Goal: Task Accomplishment & Management: Manage account settings

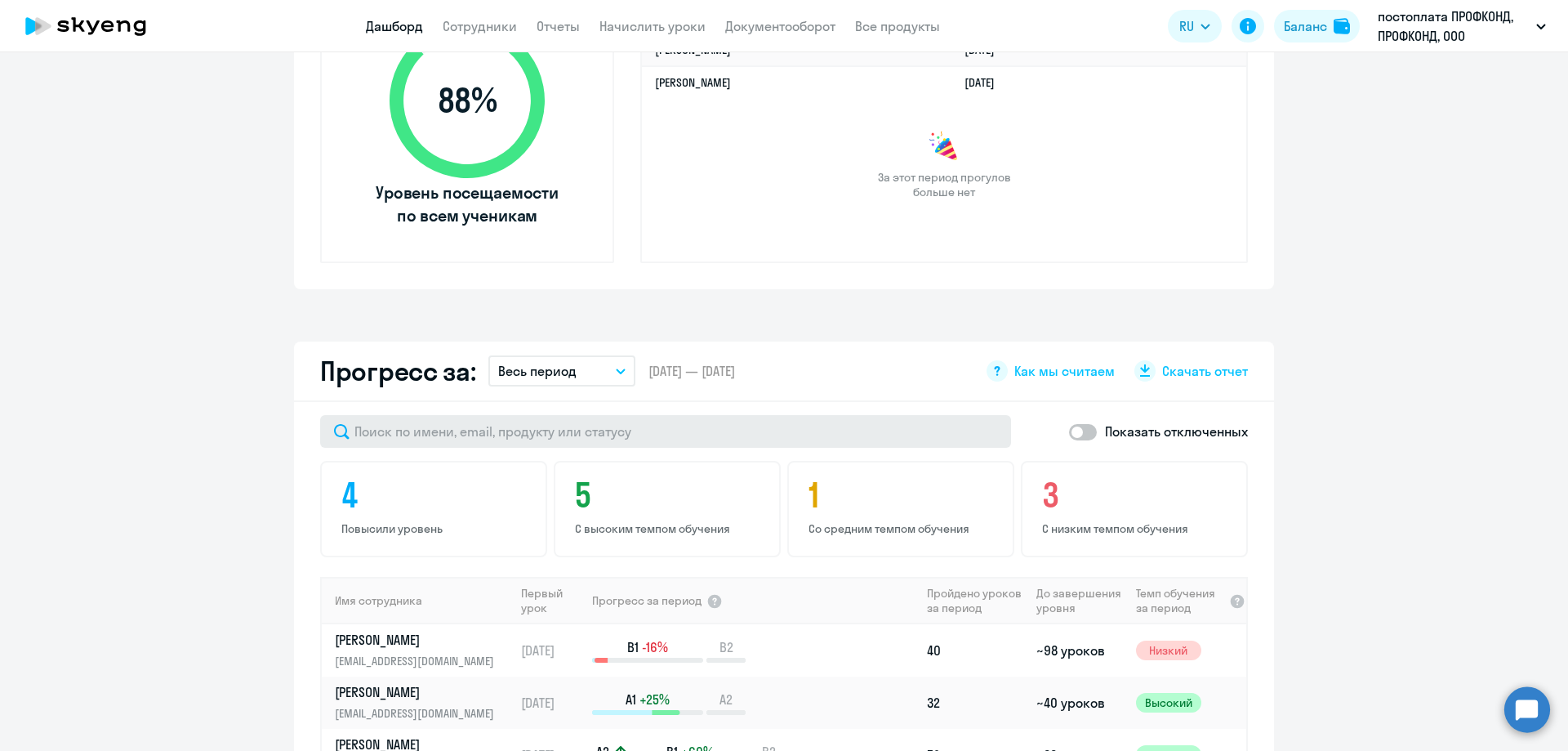
scroll to position [980, 0]
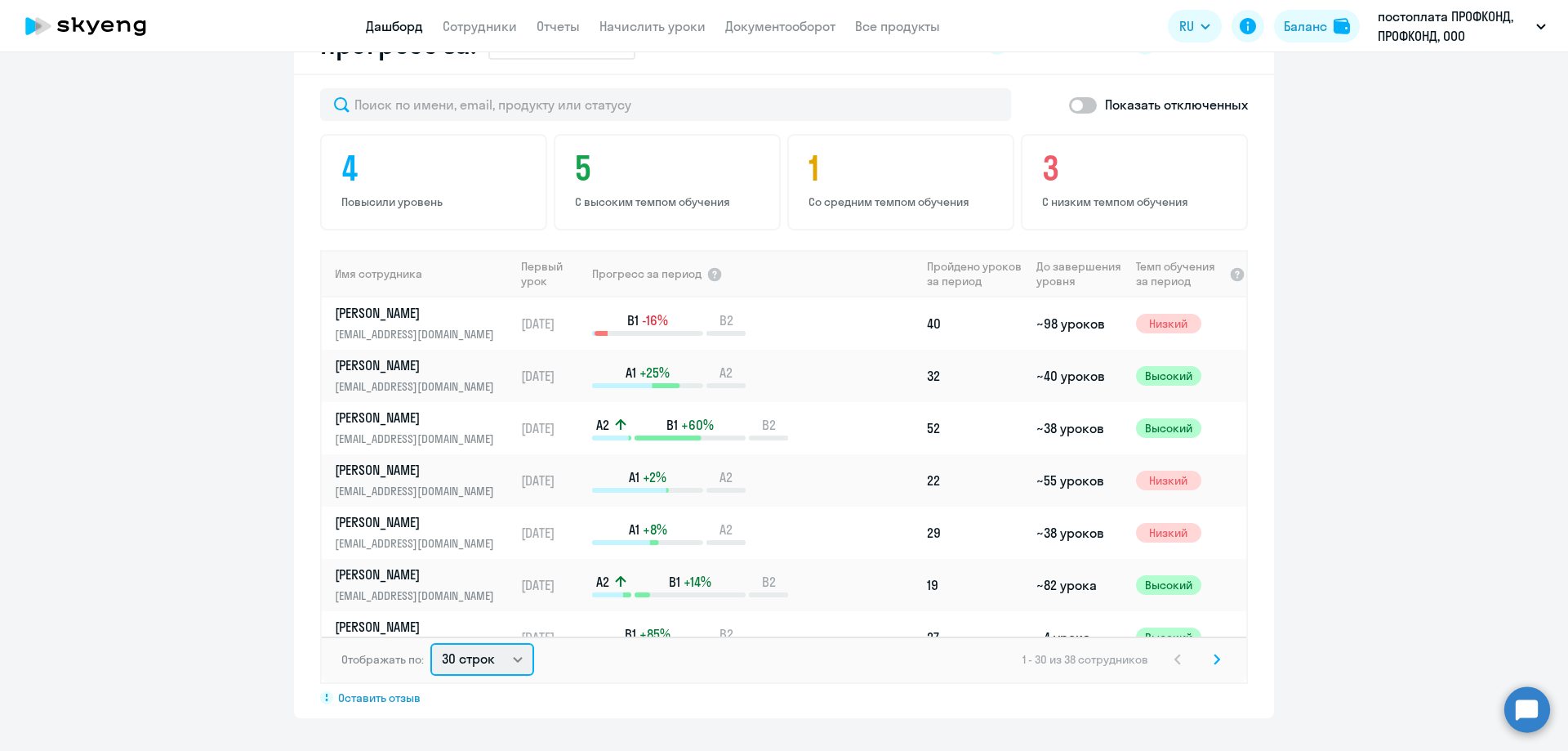
click at [499, 662] on select "30 строк 50 строк 100 строк" at bounding box center [482, 659] width 103 height 32
click at [431, 643] on select "30 строк 50 строк 100 строк" at bounding box center [482, 659] width 103 height 32
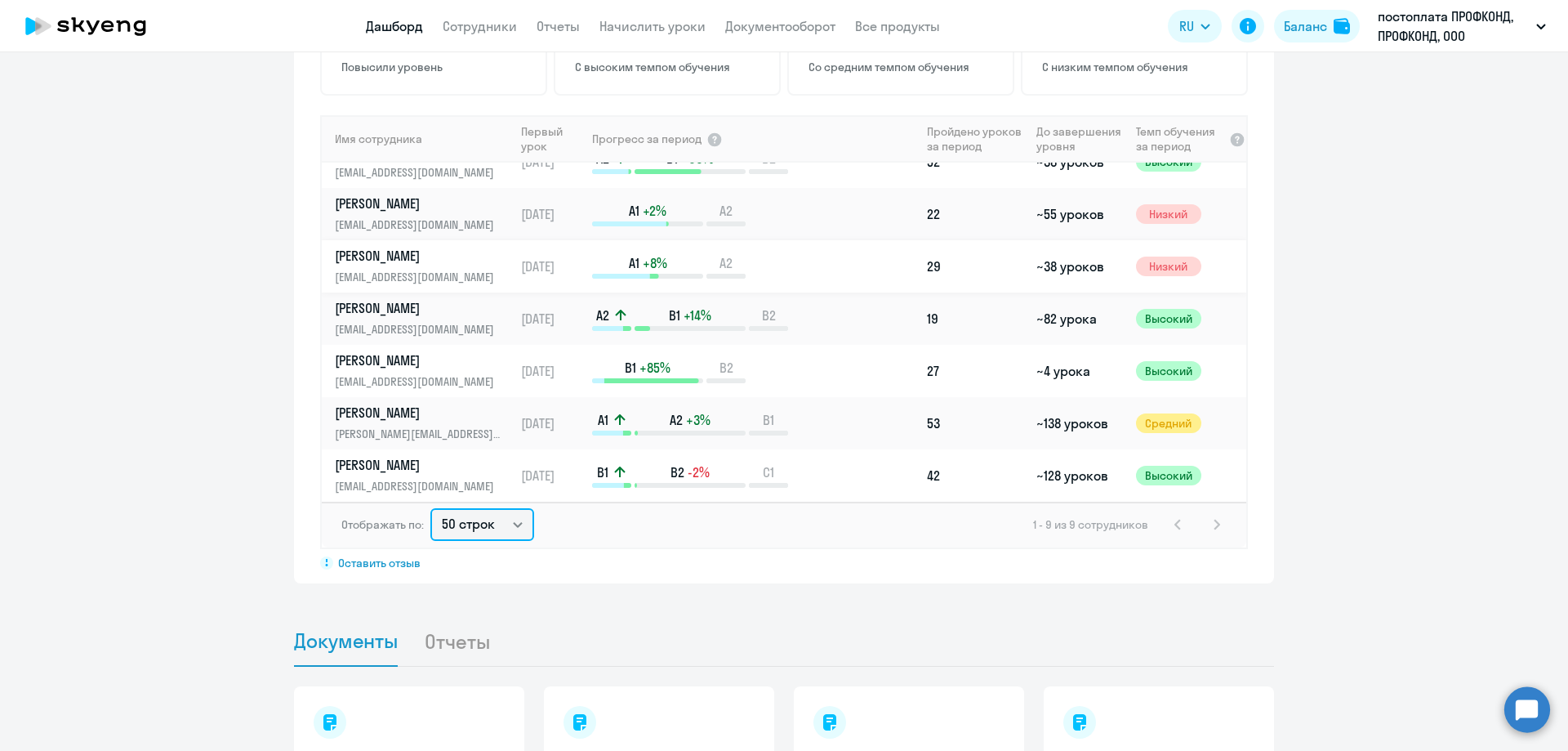
scroll to position [1144, 0]
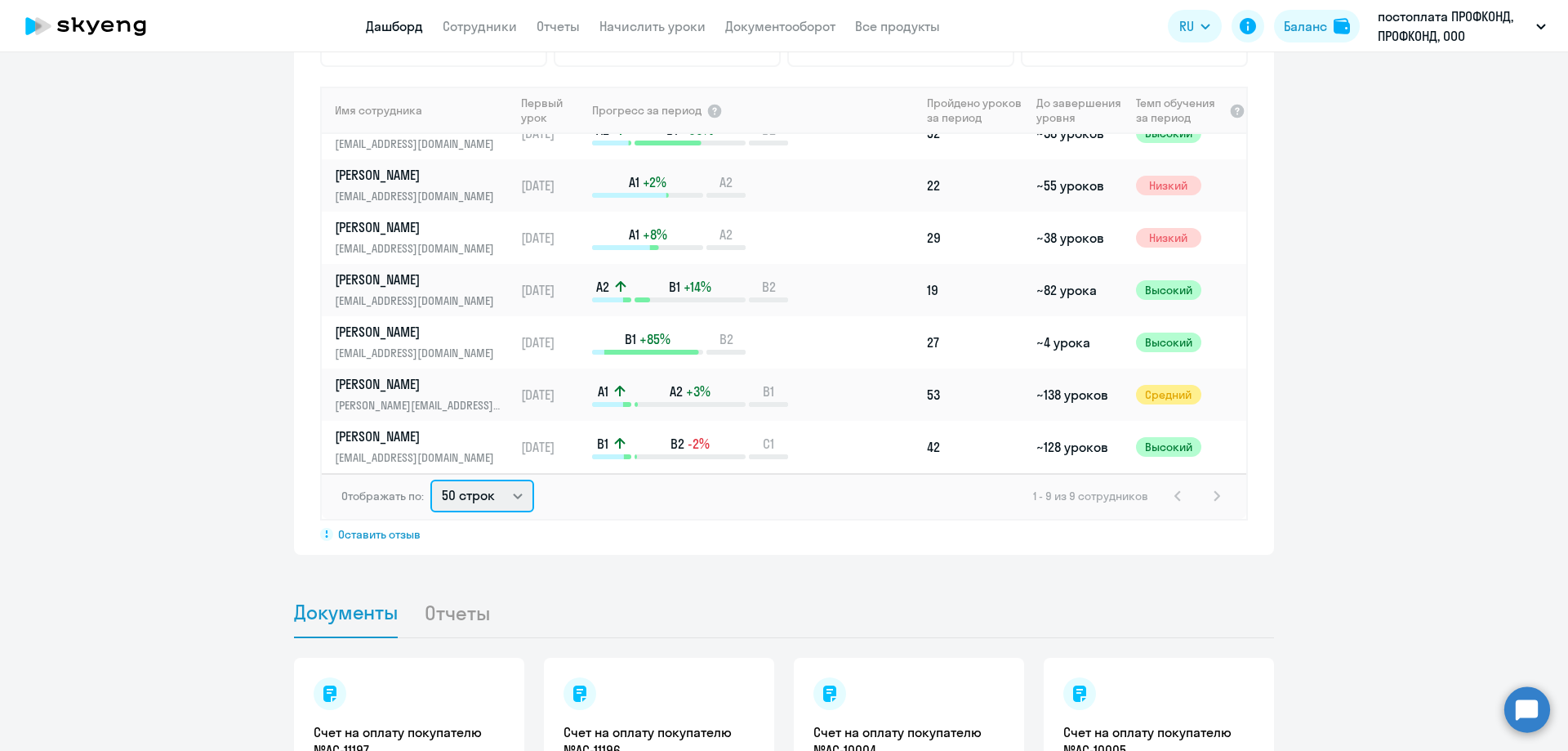
click at [486, 500] on select "30 строк 50 строк 100 строк" at bounding box center [482, 496] width 103 height 32
select select "100"
click at [431, 480] on select "30 строк 50 строк 100 строк" at bounding box center [482, 496] width 103 height 32
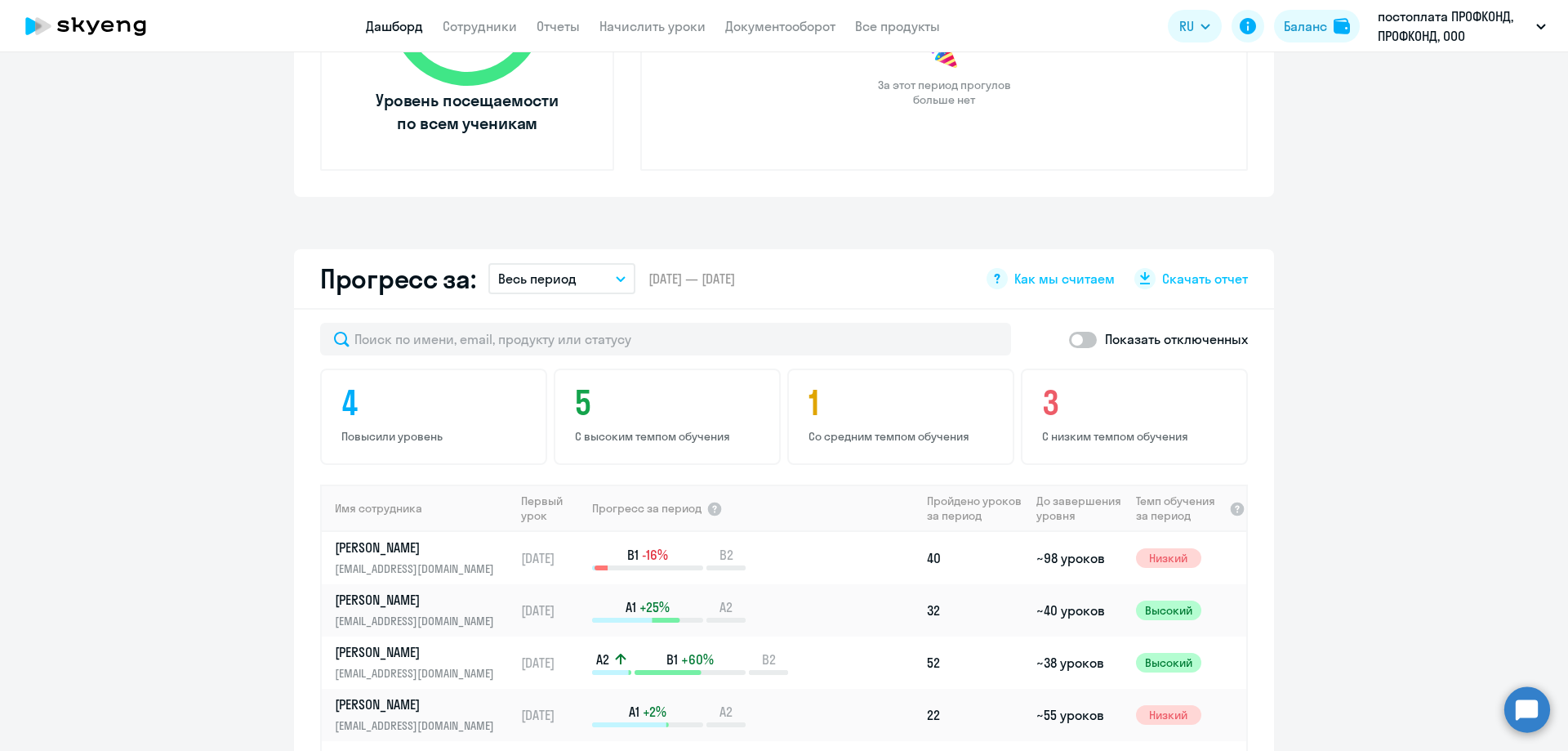
scroll to position [750, 0]
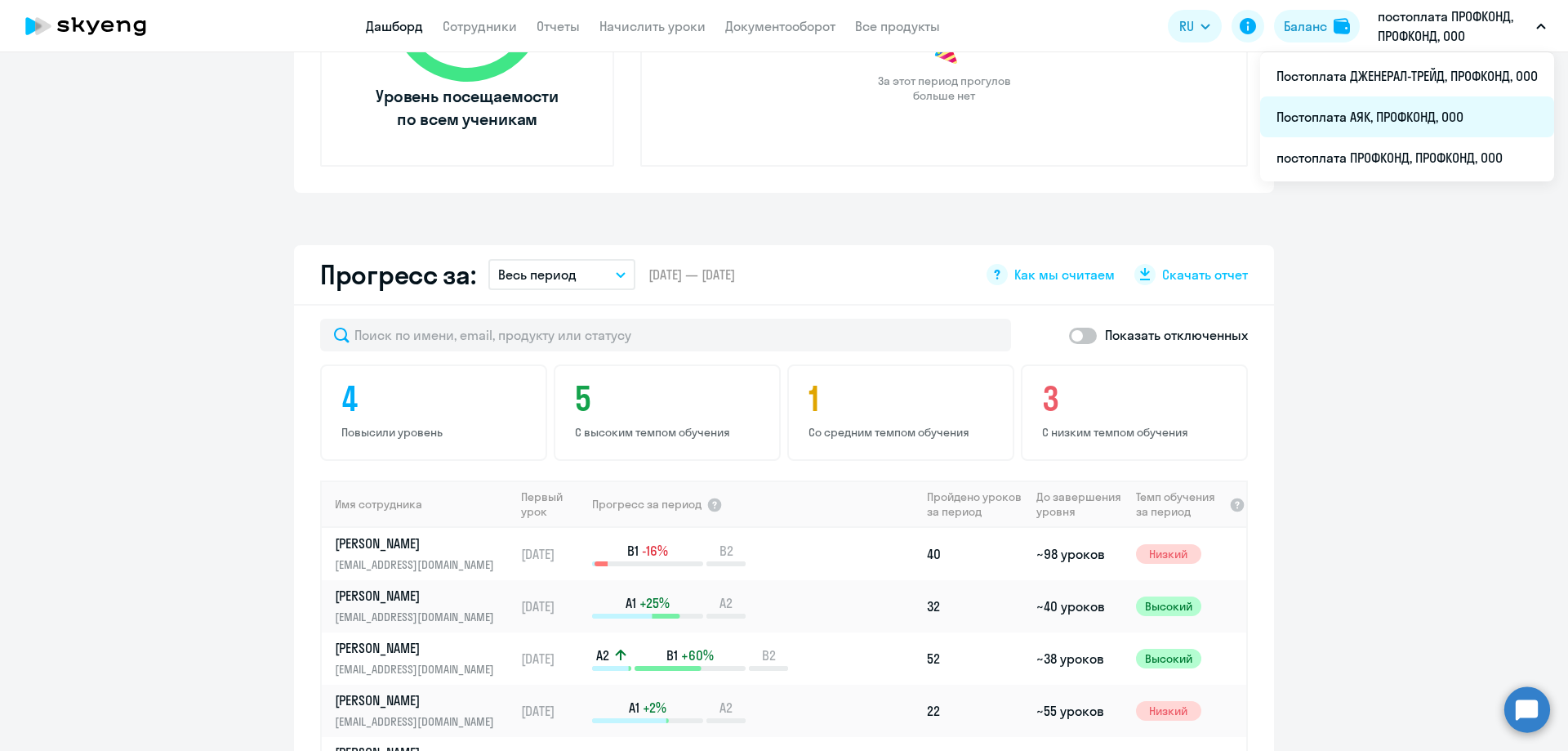
click at [1430, 108] on li "Постоплата АЯК, ПРОФКОНД, ООО" at bounding box center [1407, 117] width 294 height 41
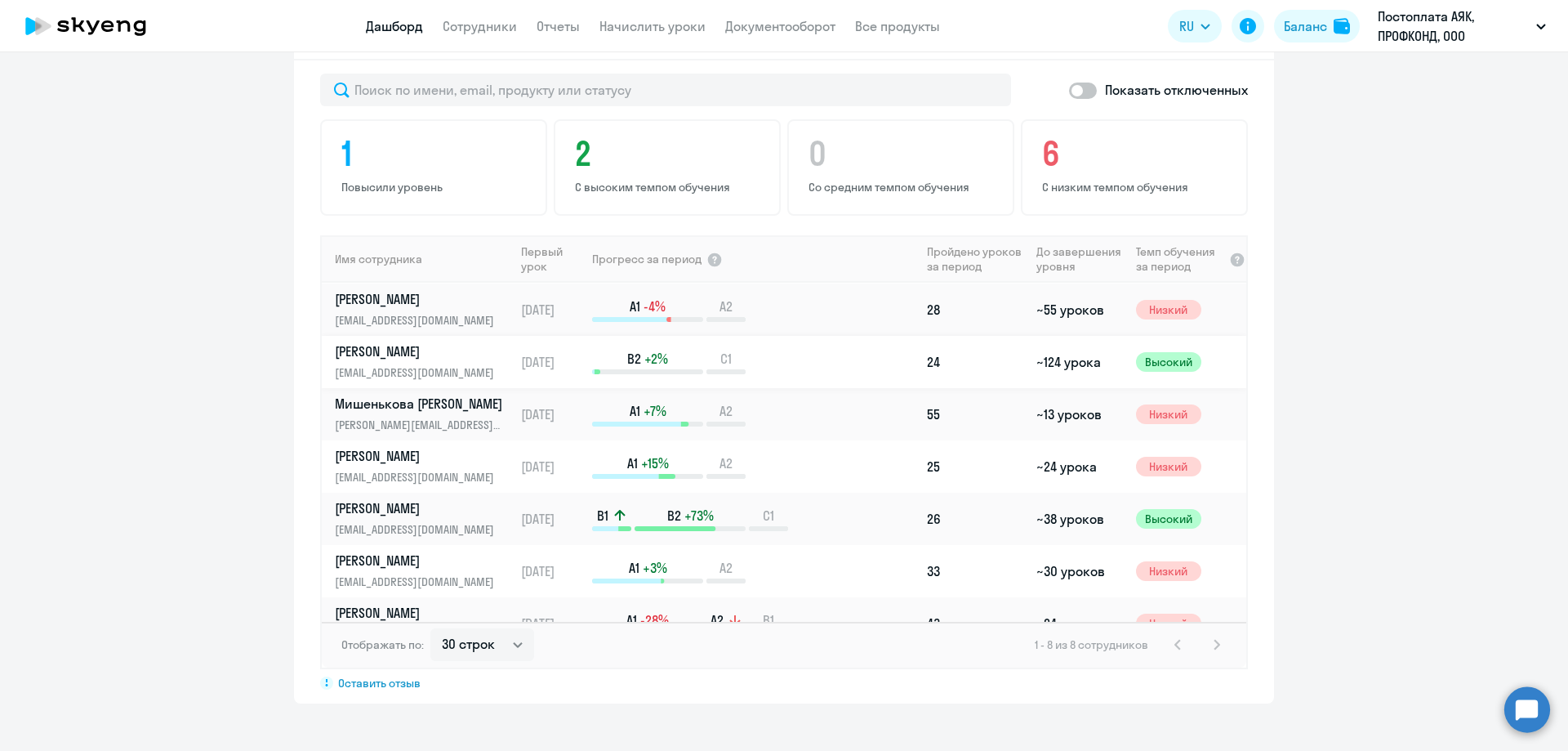
scroll to position [79, 0]
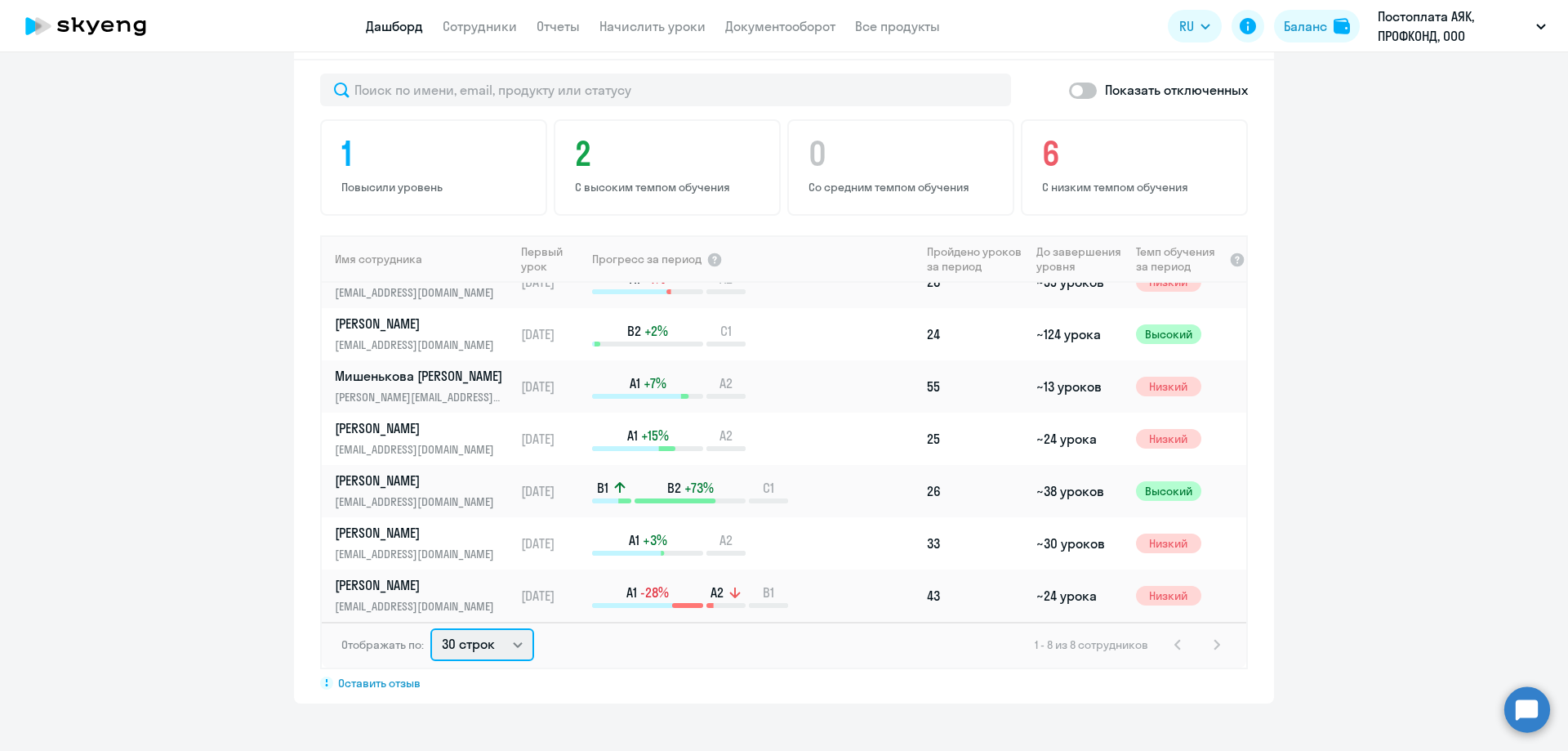
click at [506, 639] on select "30 строк 50 строк 100 строк" at bounding box center [482, 644] width 103 height 32
select select "50"
click at [431, 628] on select "30 строк 50 строк 100 строк" at bounding box center [482, 644] width 103 height 32
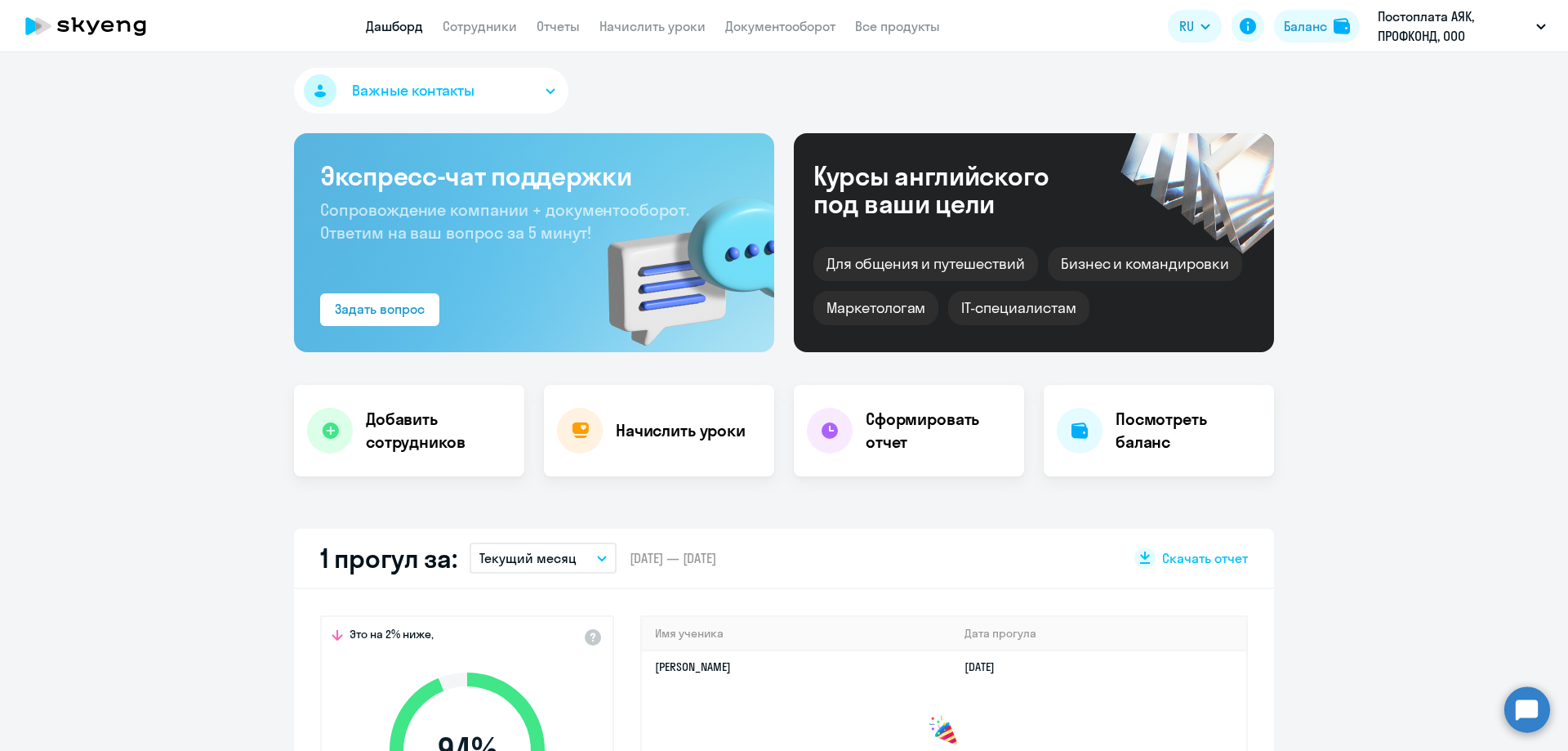
scroll to position [0, 0]
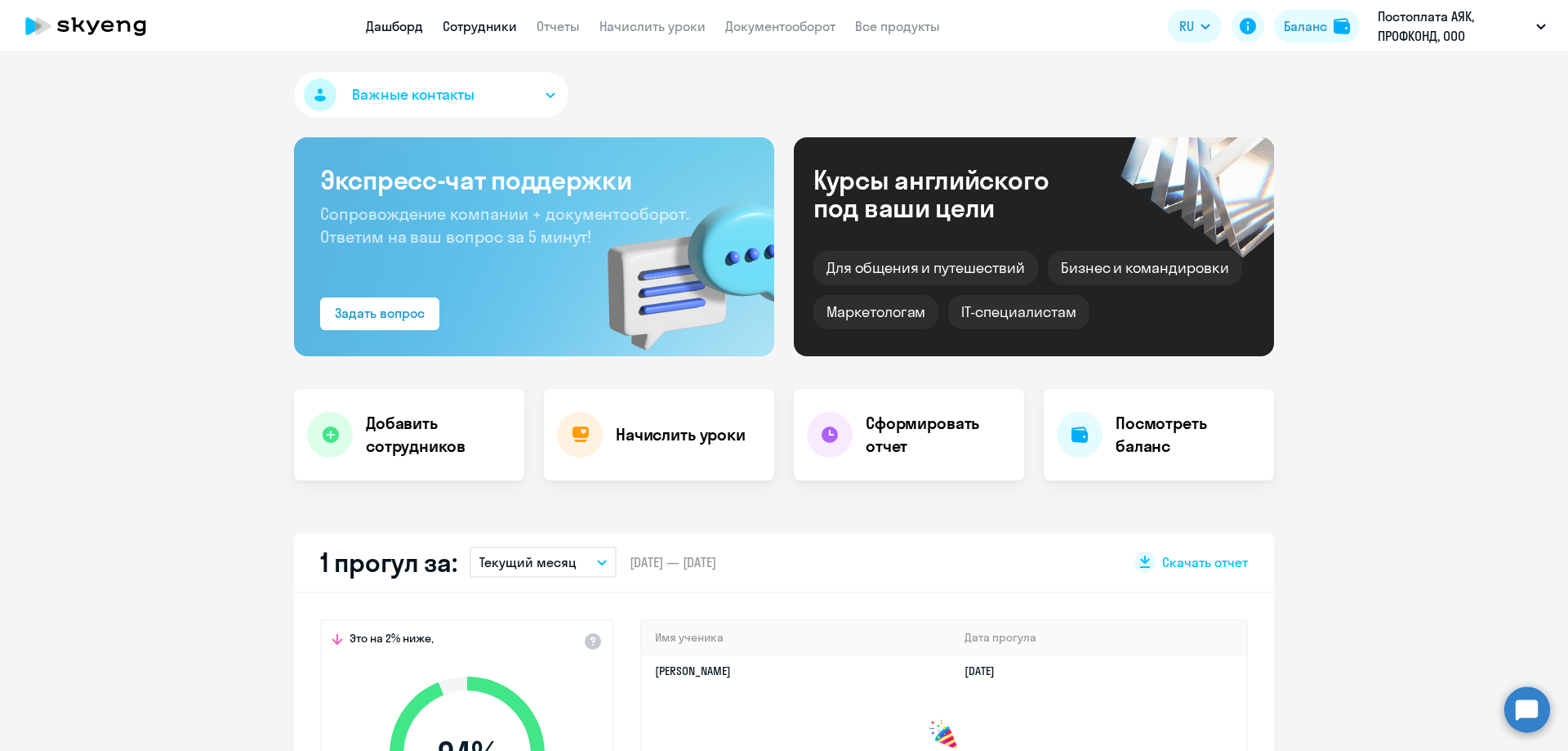
click at [464, 22] on link "Сотрудники" at bounding box center [480, 25] width 75 height 17
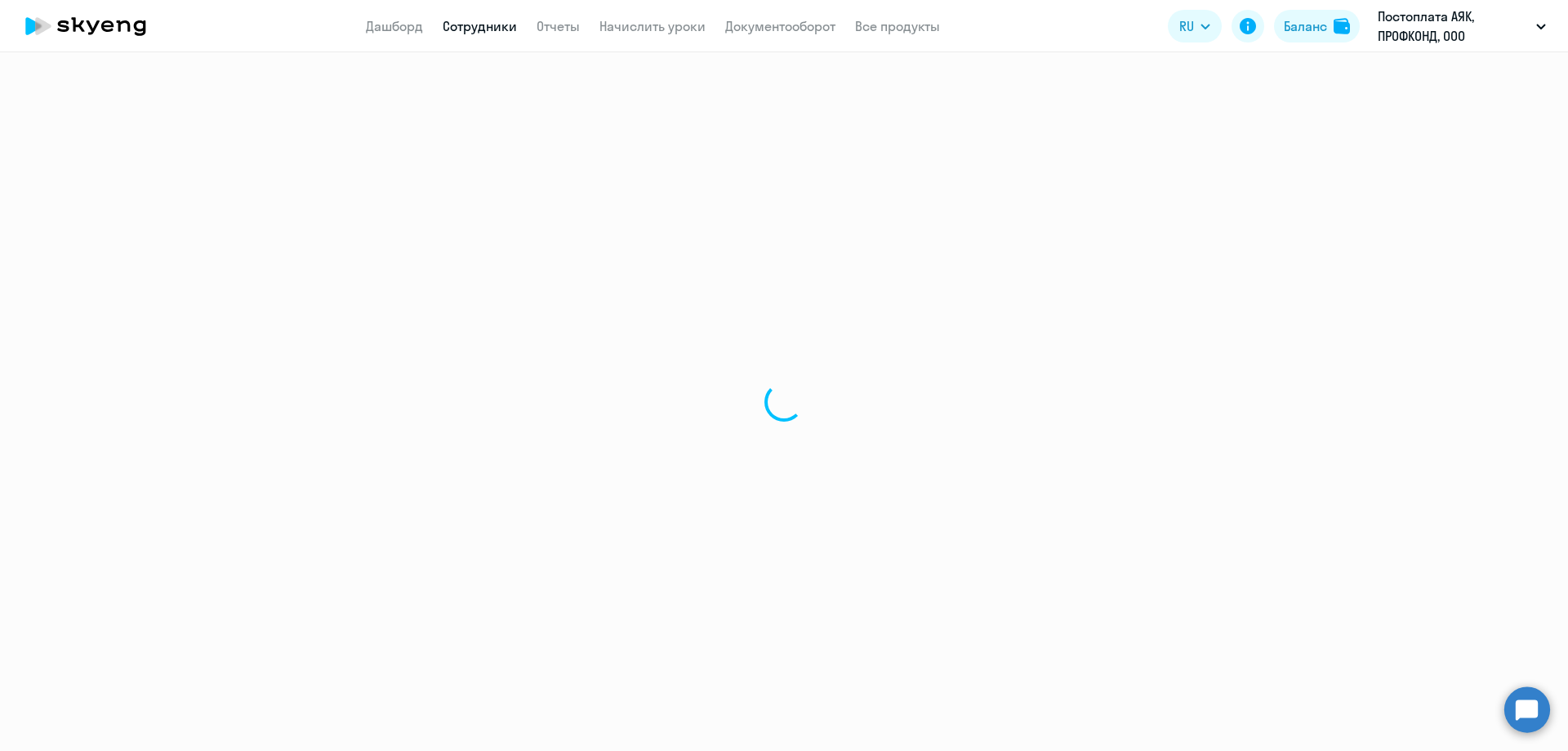
select select "30"
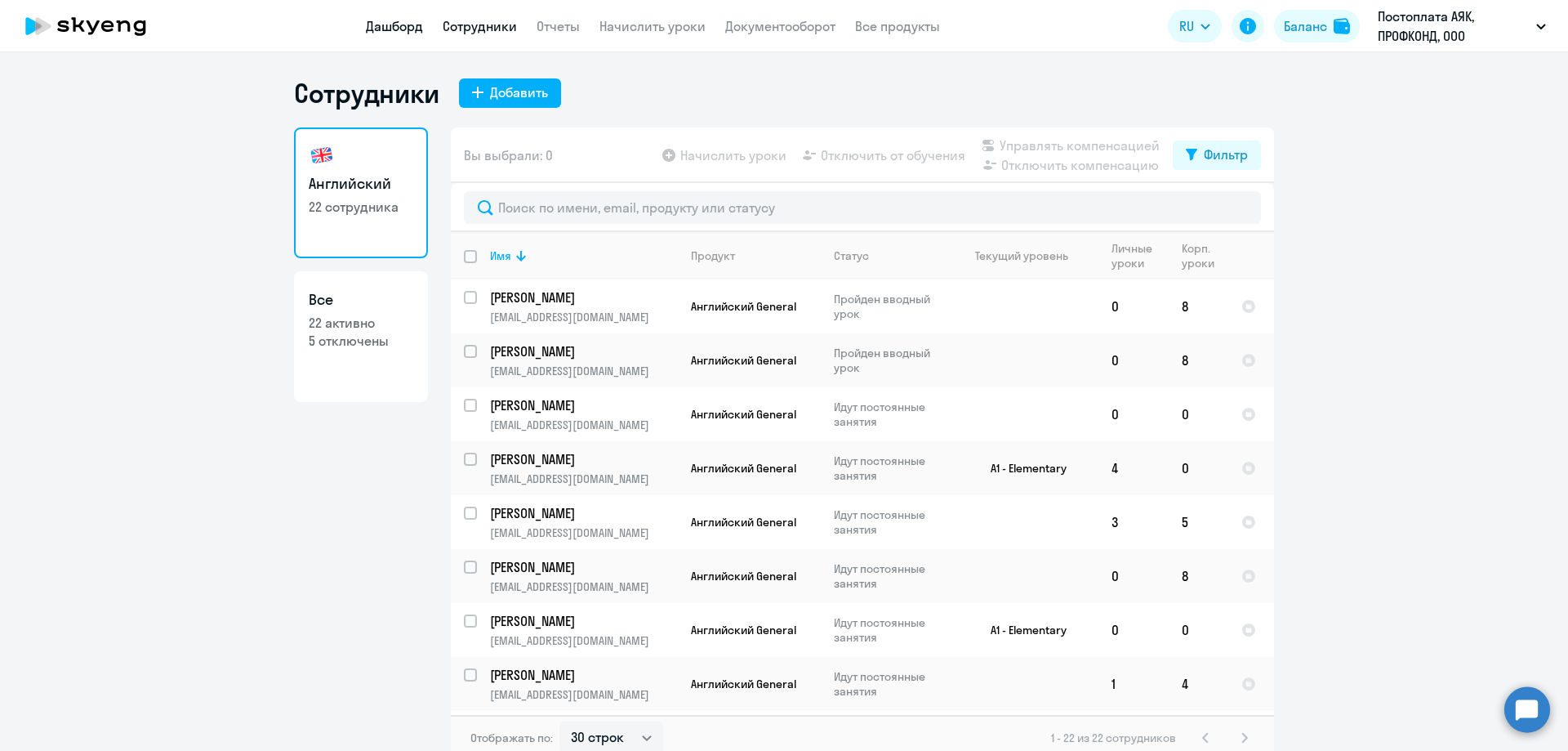
click at [404, 25] on link "Дашборд" at bounding box center [394, 25] width 57 height 17
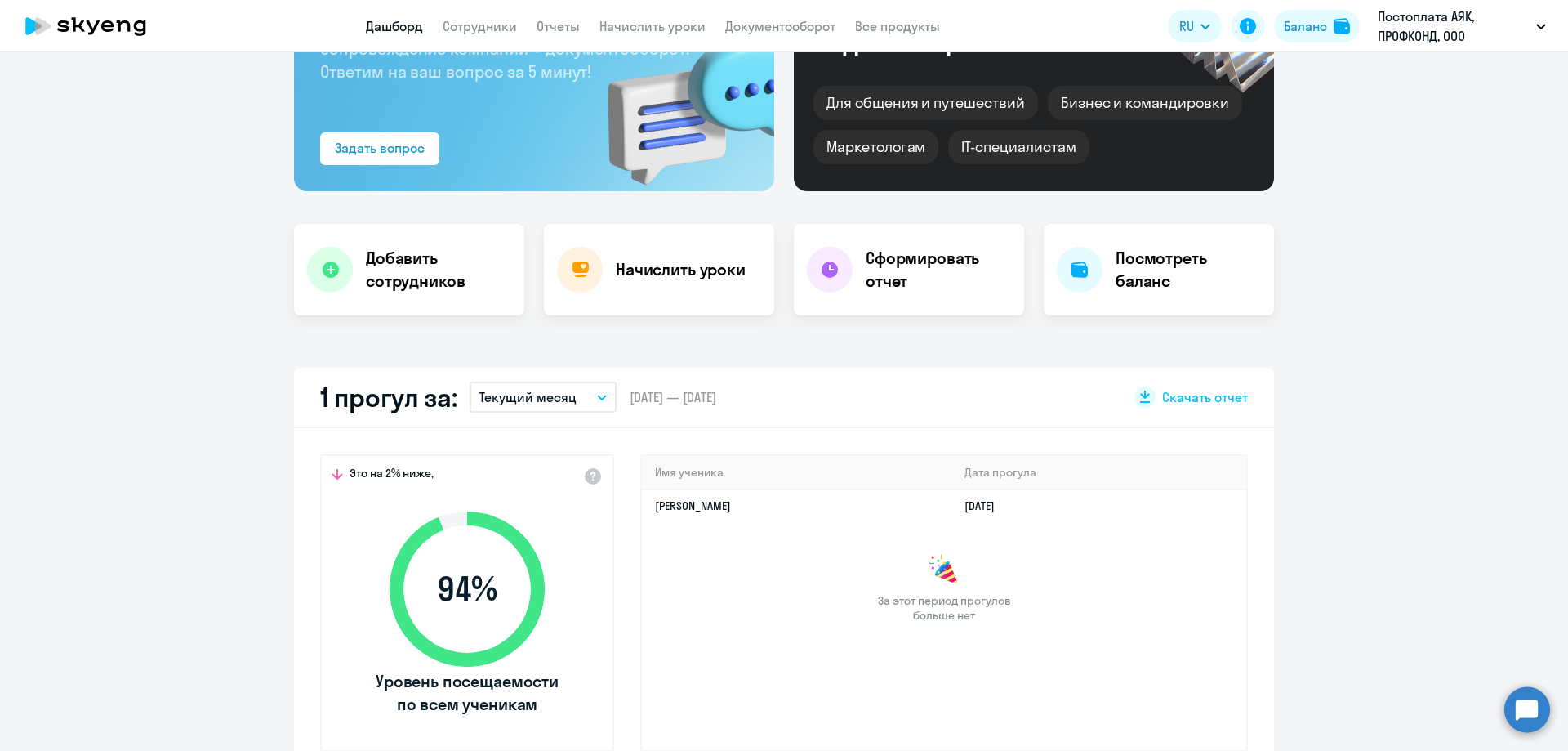
select select "30"
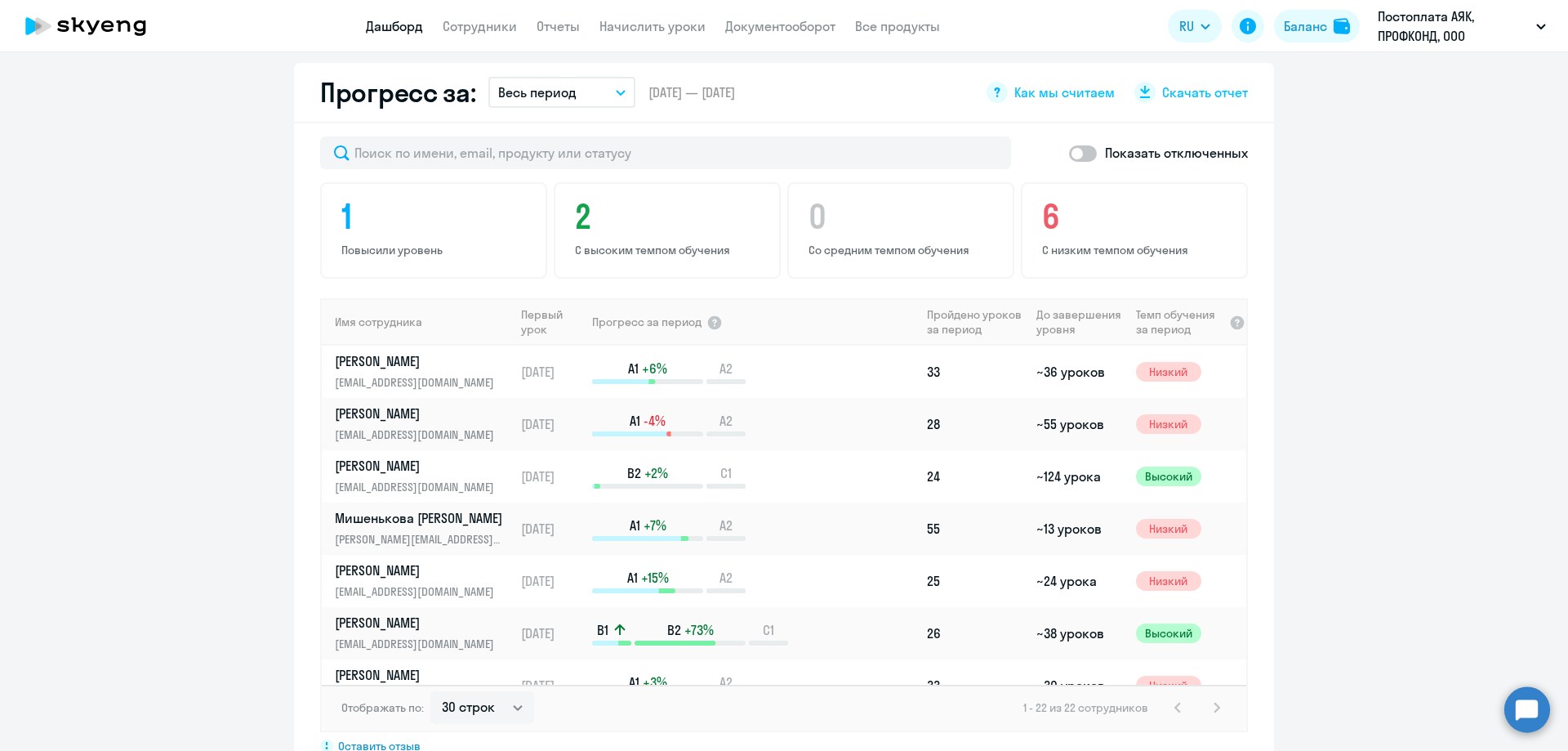
scroll to position [913, 0]
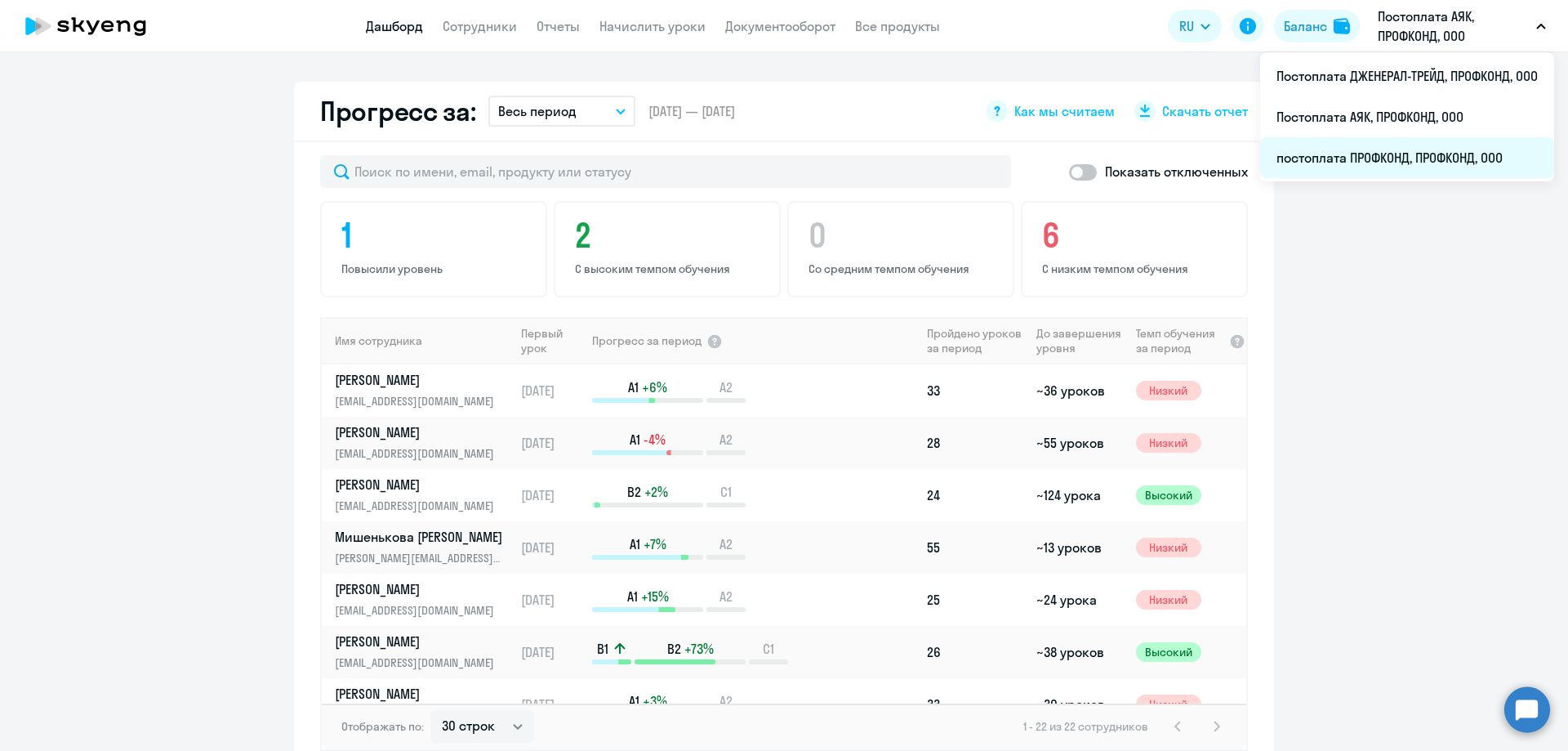
click at [1421, 168] on li "постоплата ПРОФКОНД, ПРОФКОНД, ООО" at bounding box center [1407, 157] width 294 height 41
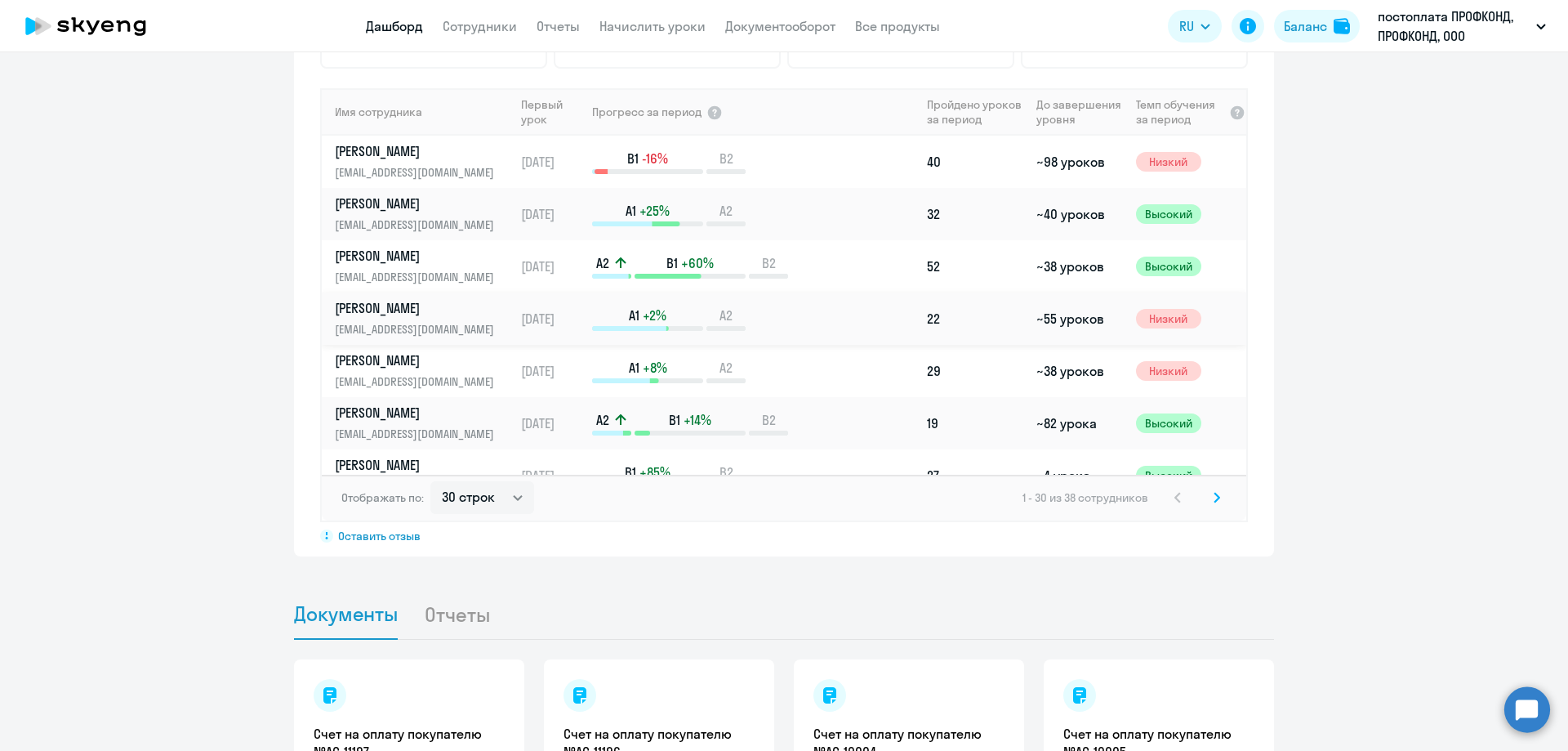
scroll to position [1158, 0]
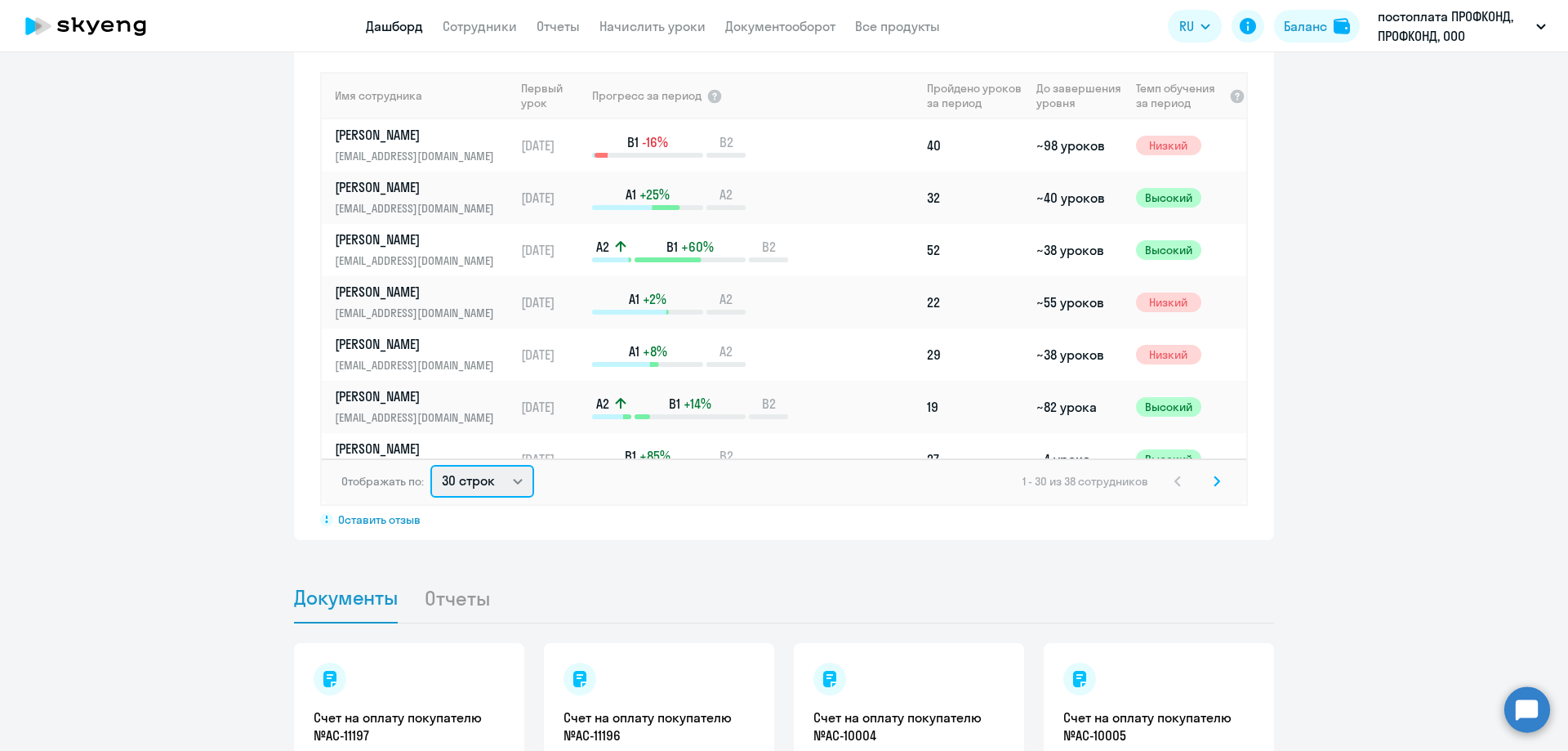
click at [483, 490] on select "30 строк 50 строк 100 строк" at bounding box center [482, 481] width 103 height 32
select select "50"
click at [431, 465] on select "30 строк 50 строк 100 строк" at bounding box center [482, 481] width 103 height 32
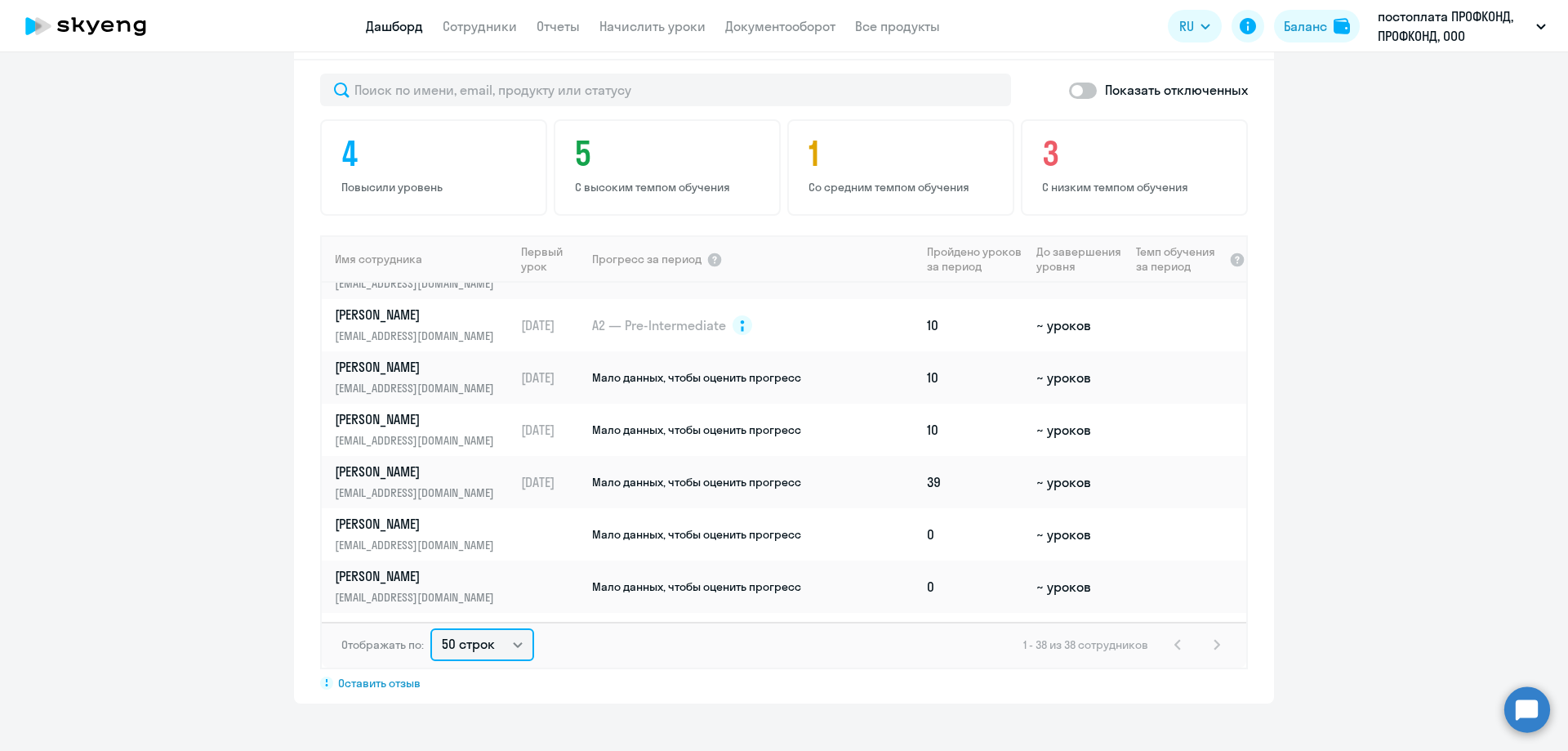
scroll to position [1634, 0]
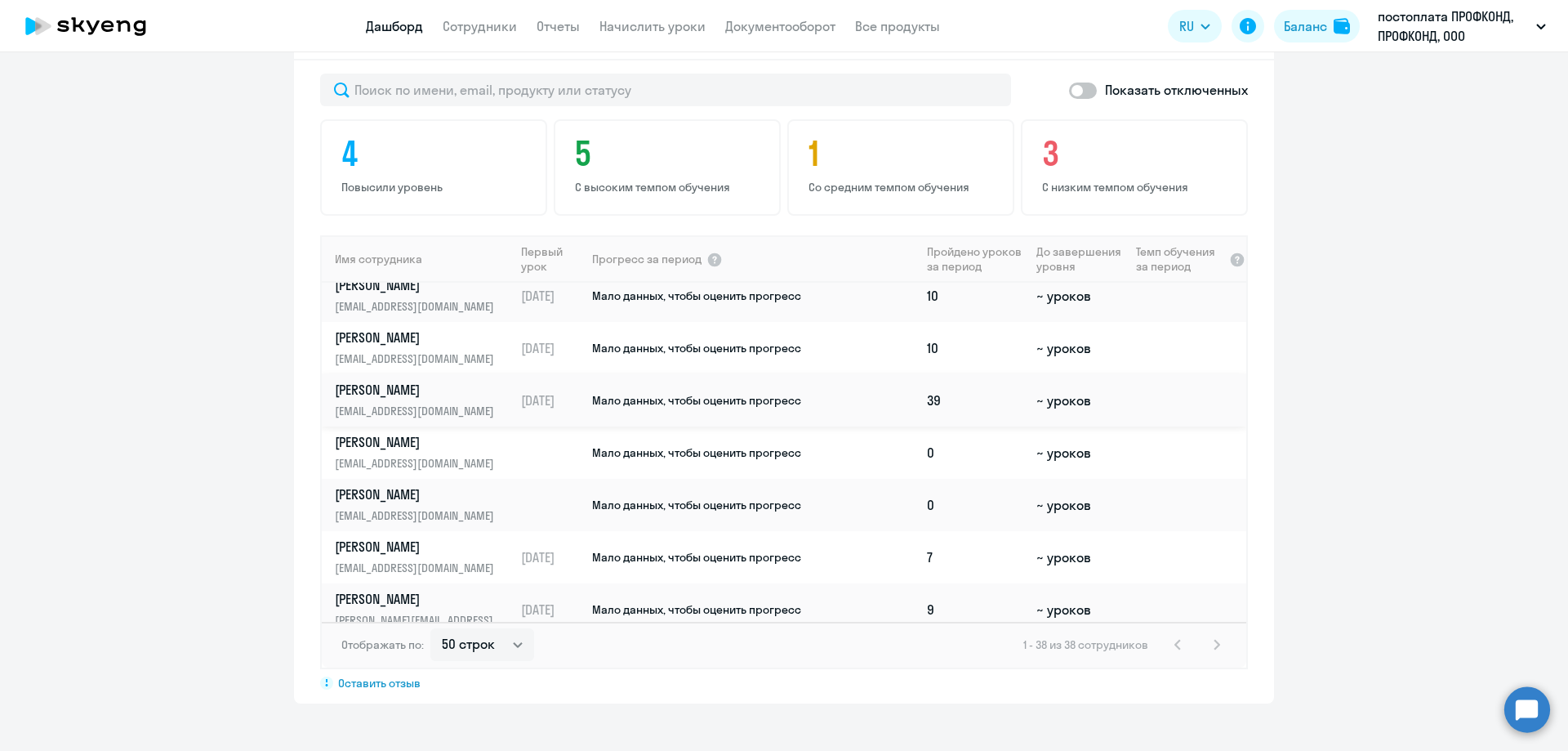
click at [467, 390] on p "[PERSON_NAME]" at bounding box center [419, 390] width 168 height 18
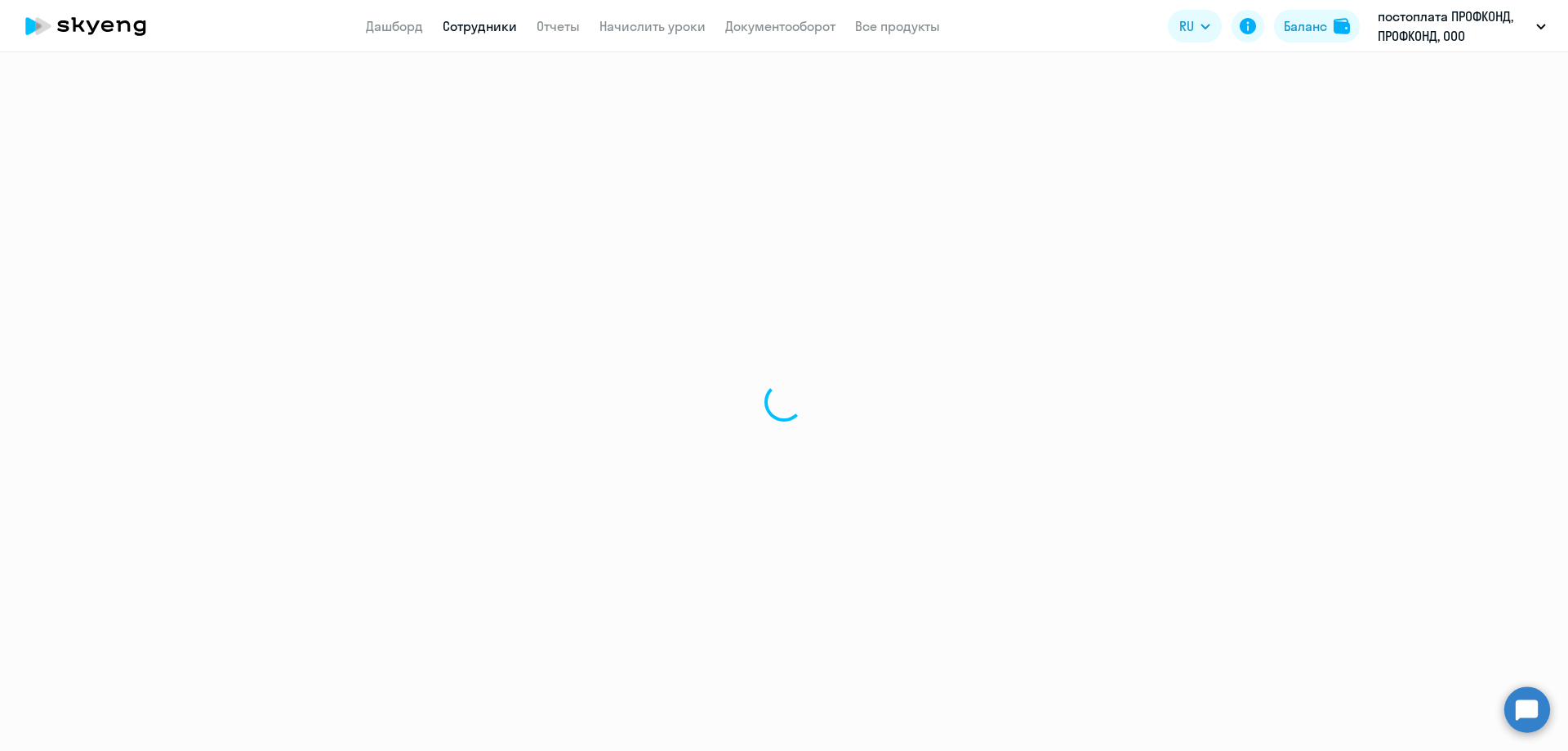
select select "english"
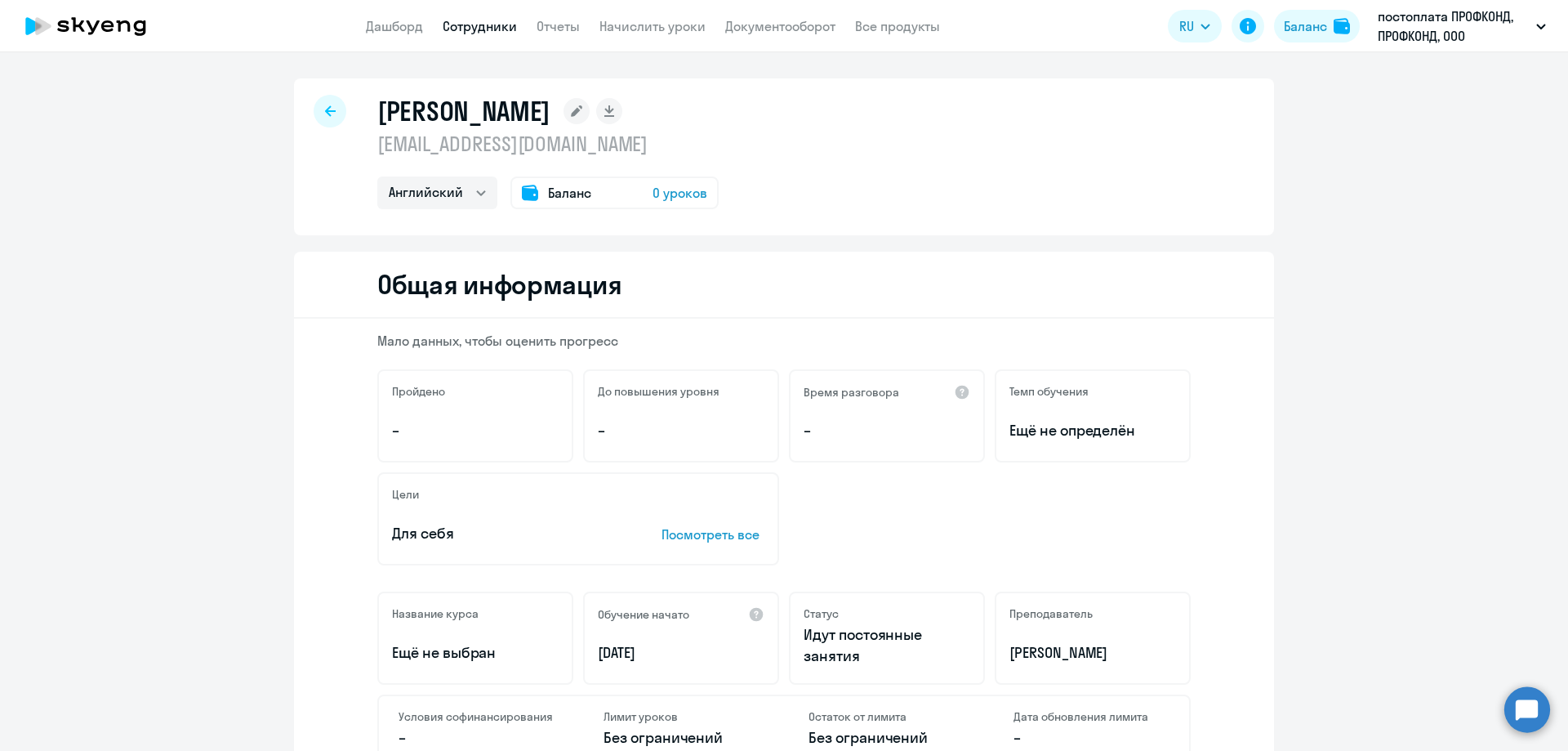
click at [326, 117] on div at bounding box center [330, 111] width 32 height 32
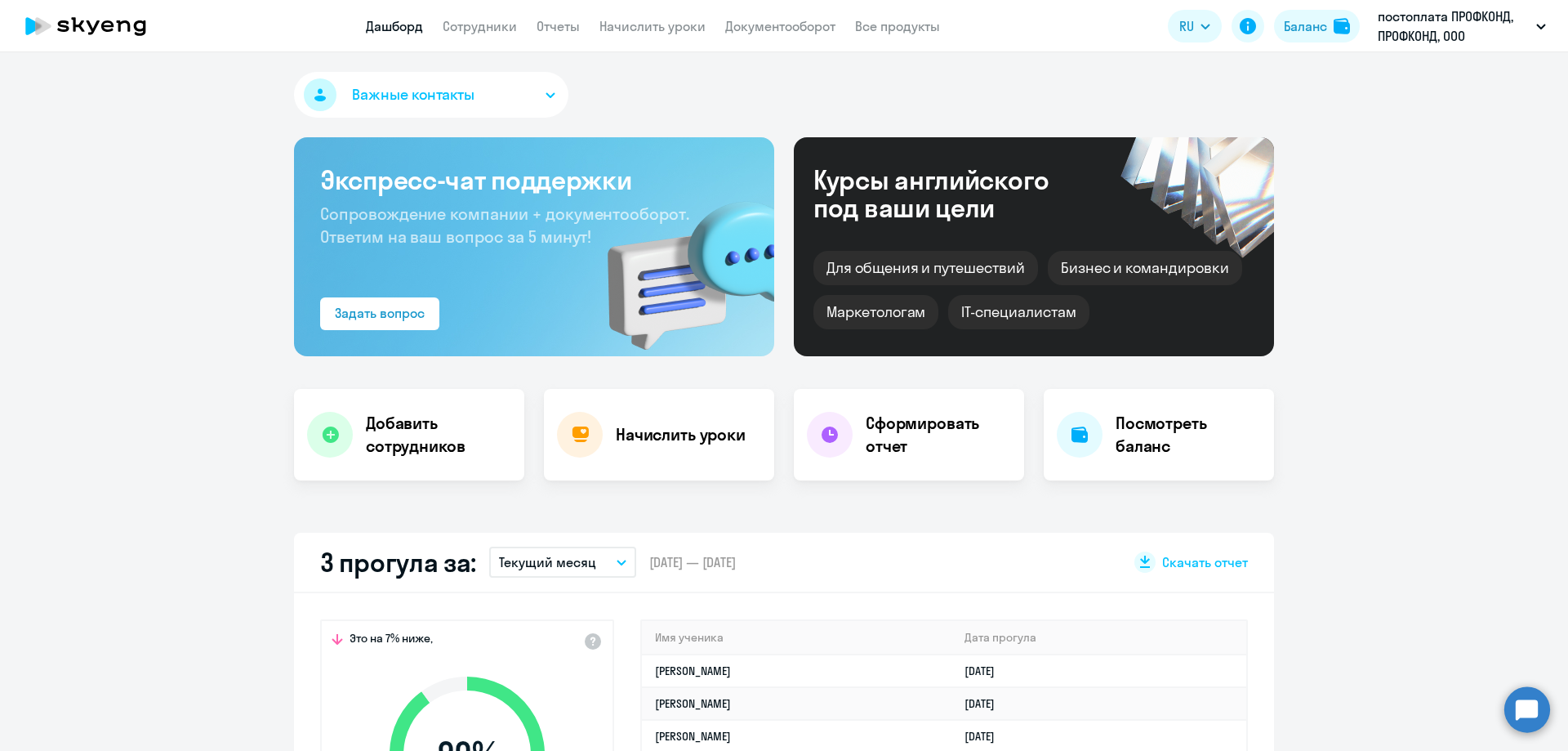
select select "30"
click at [481, 27] on link "Сотрудники" at bounding box center [480, 25] width 75 height 17
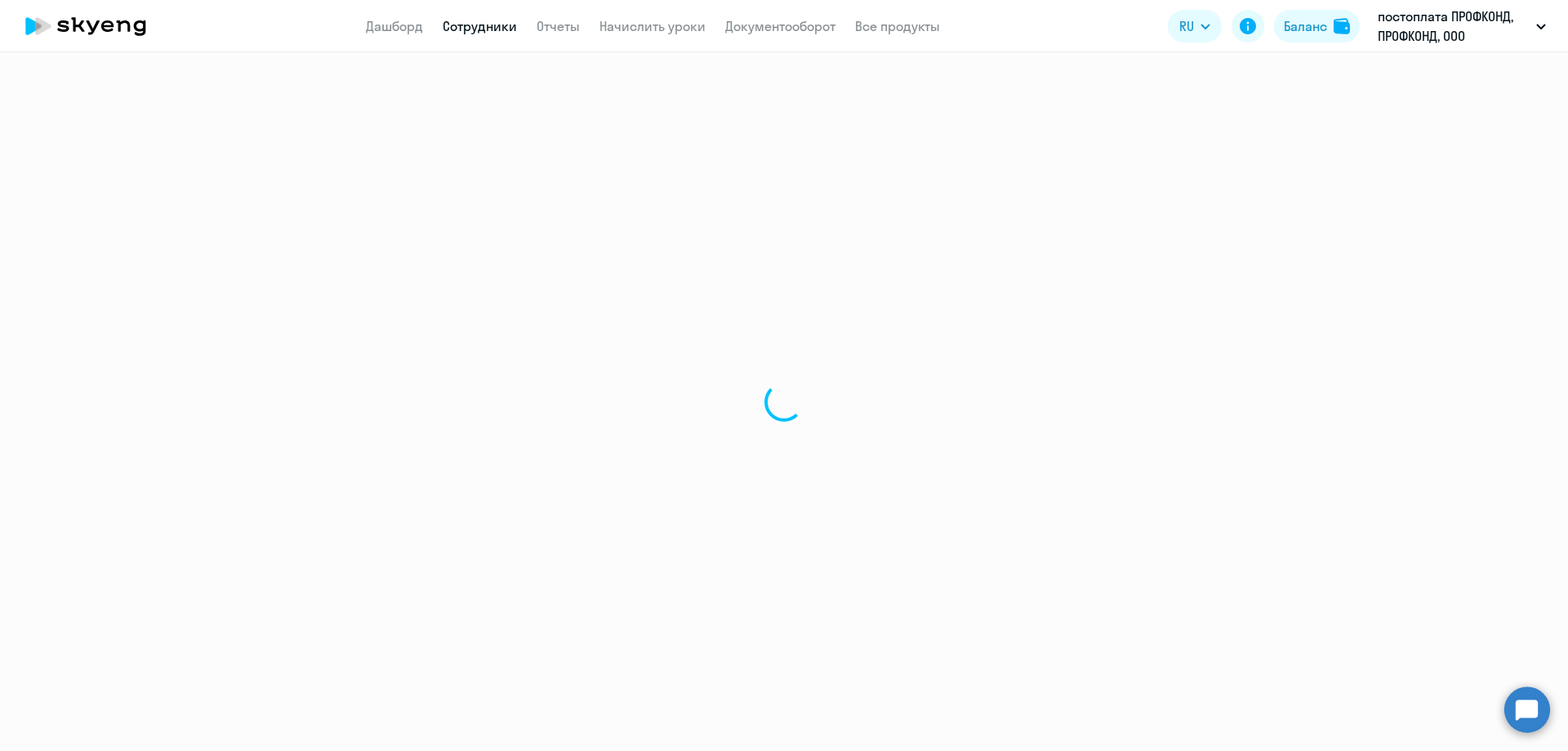
select select "30"
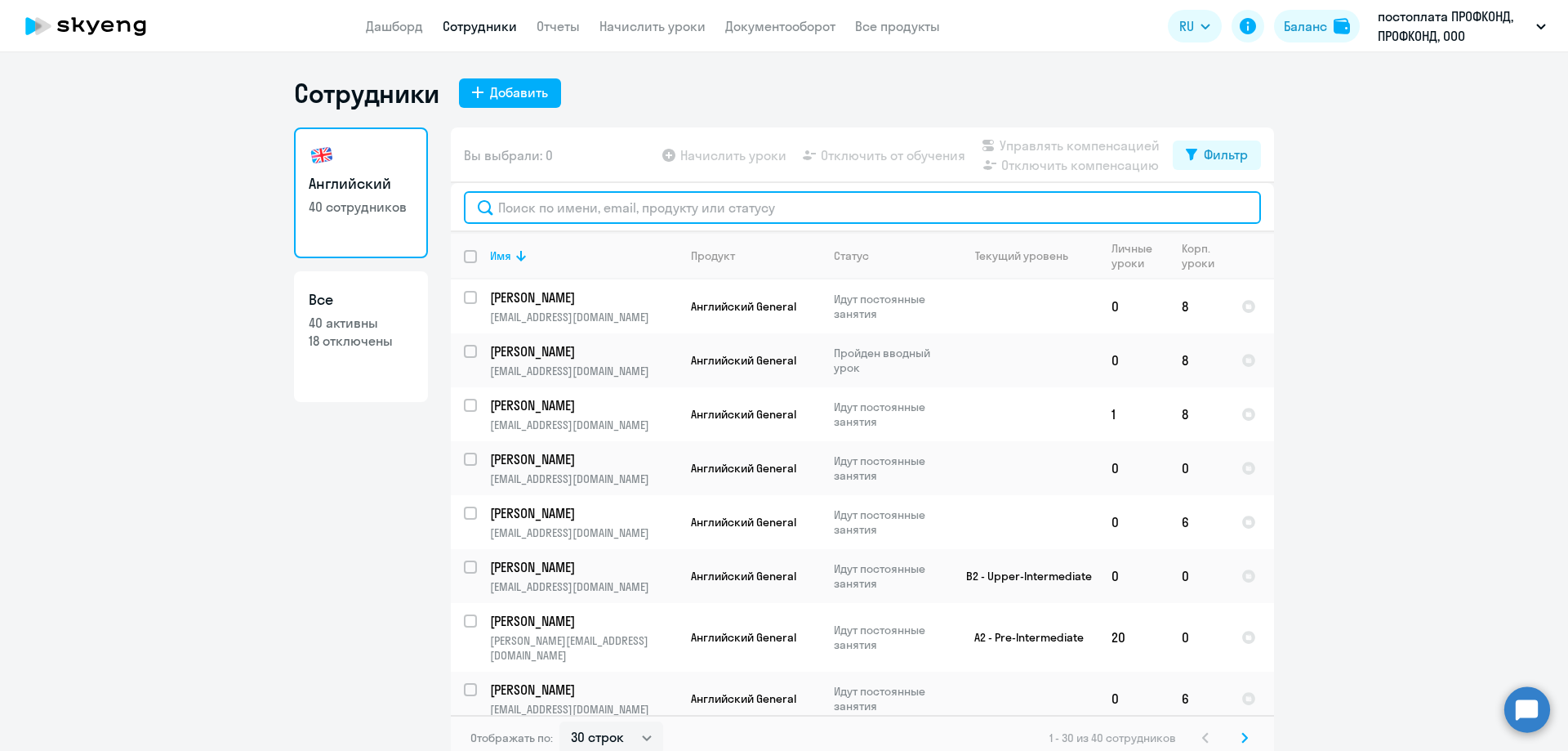
click at [516, 213] on input "text" at bounding box center [862, 207] width 797 height 32
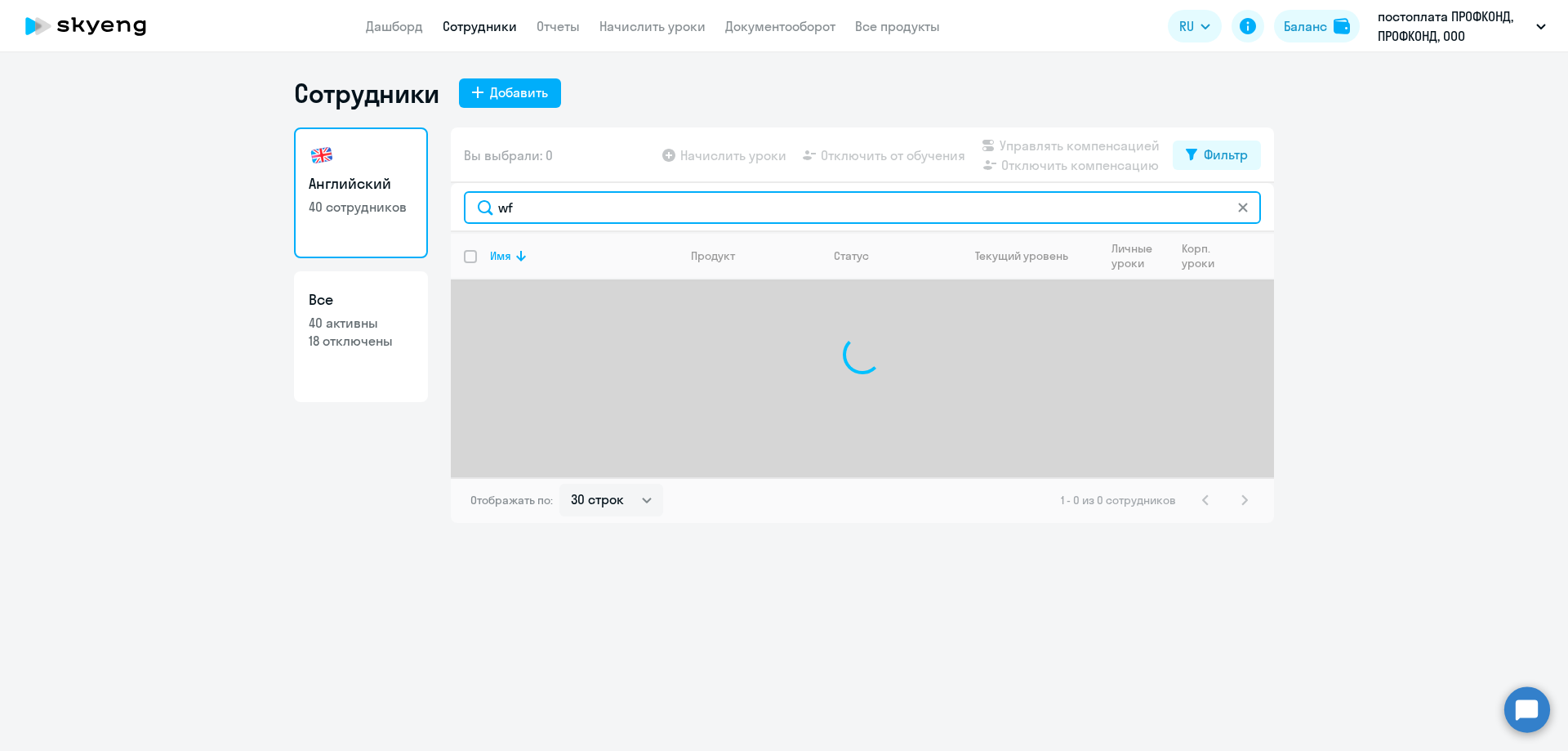
type input "w"
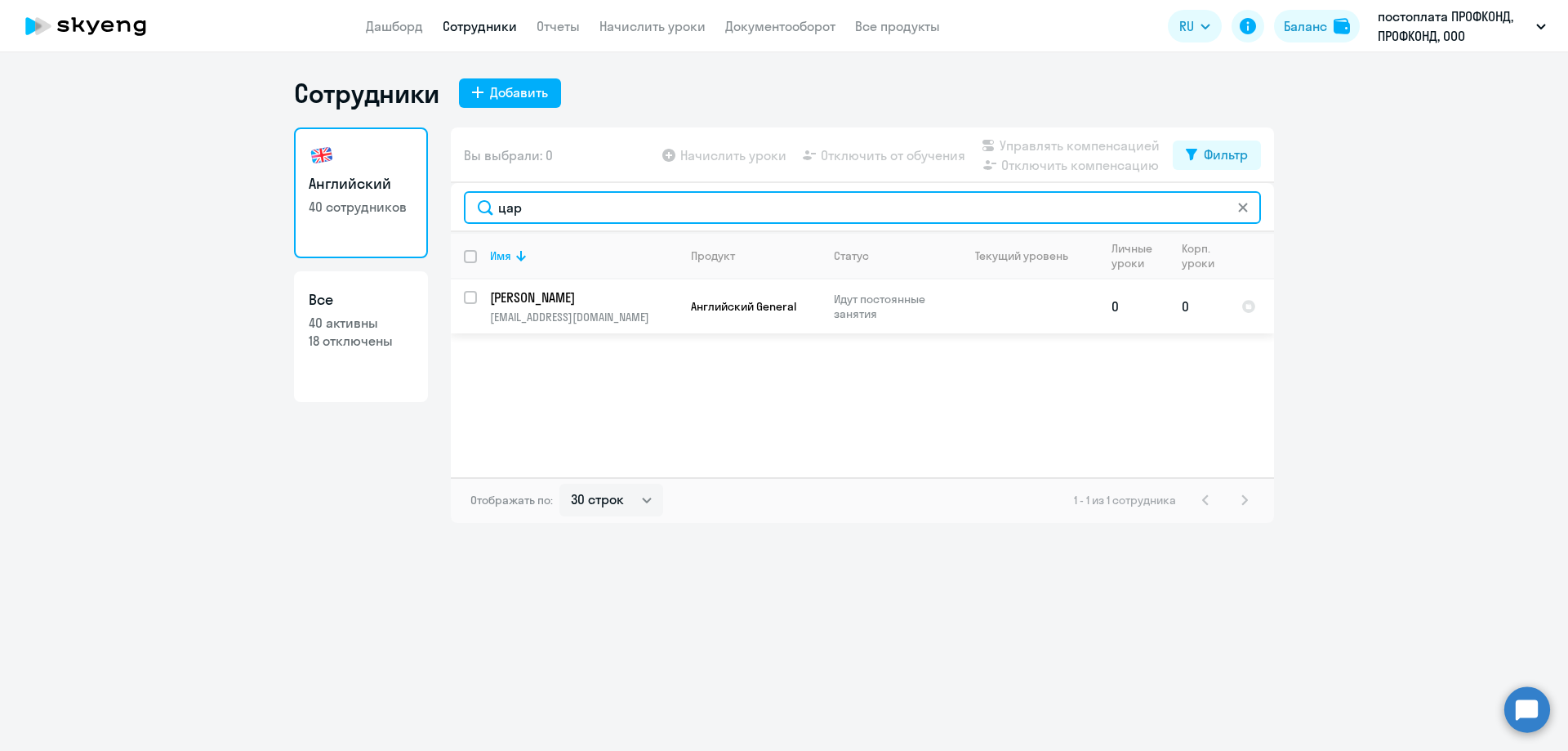
type input "цар"
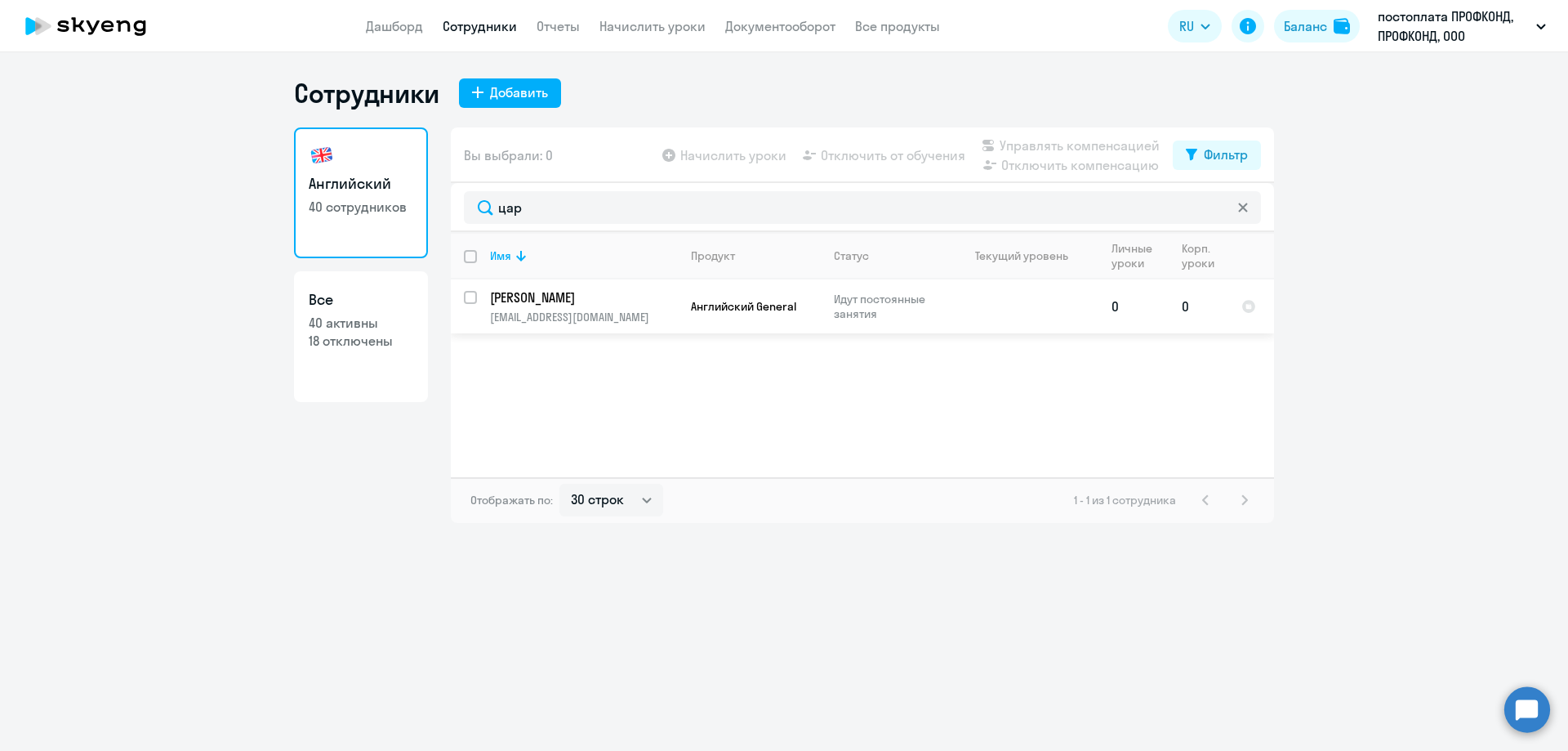
click at [562, 305] on p "[PERSON_NAME]" at bounding box center [582, 297] width 184 height 18
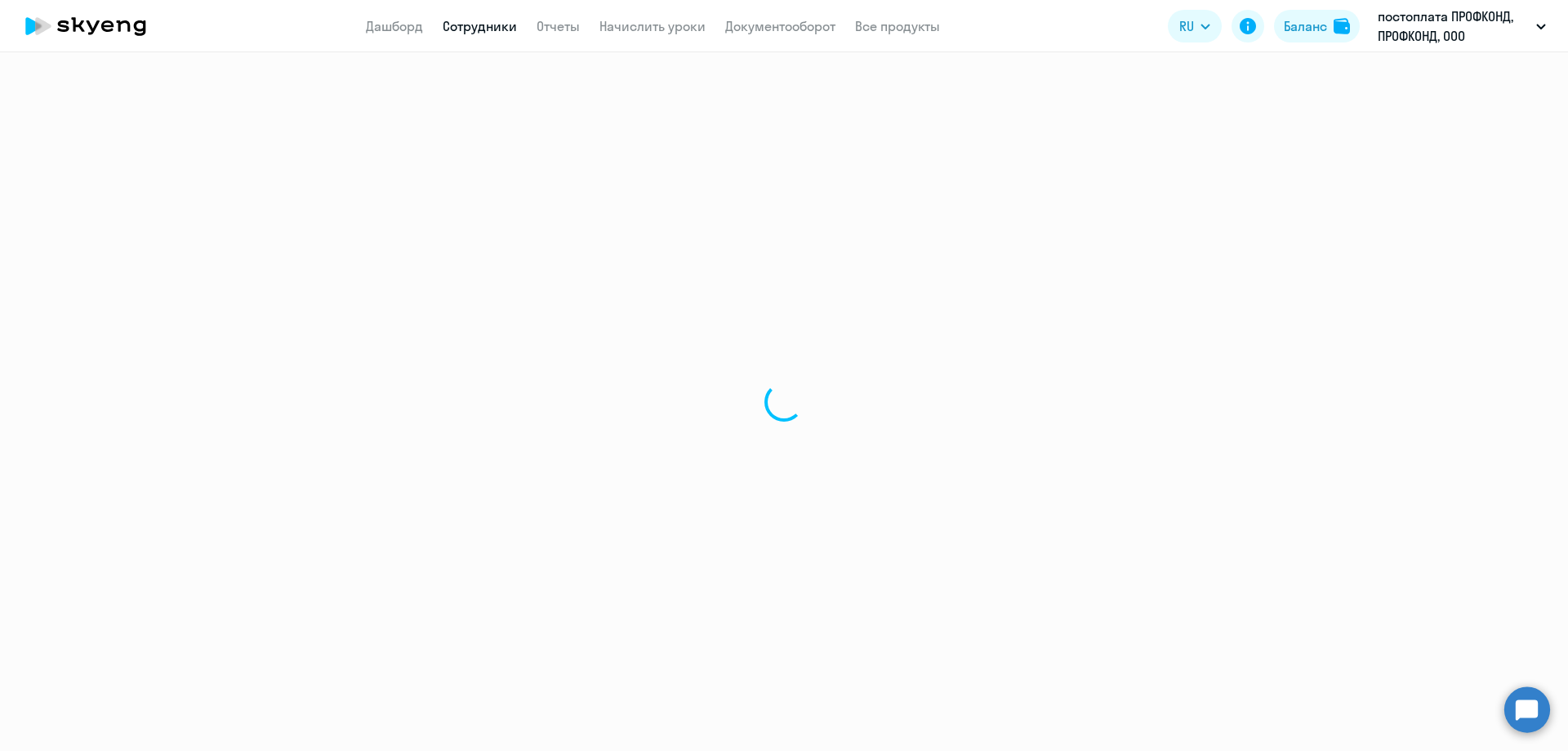
select select "english"
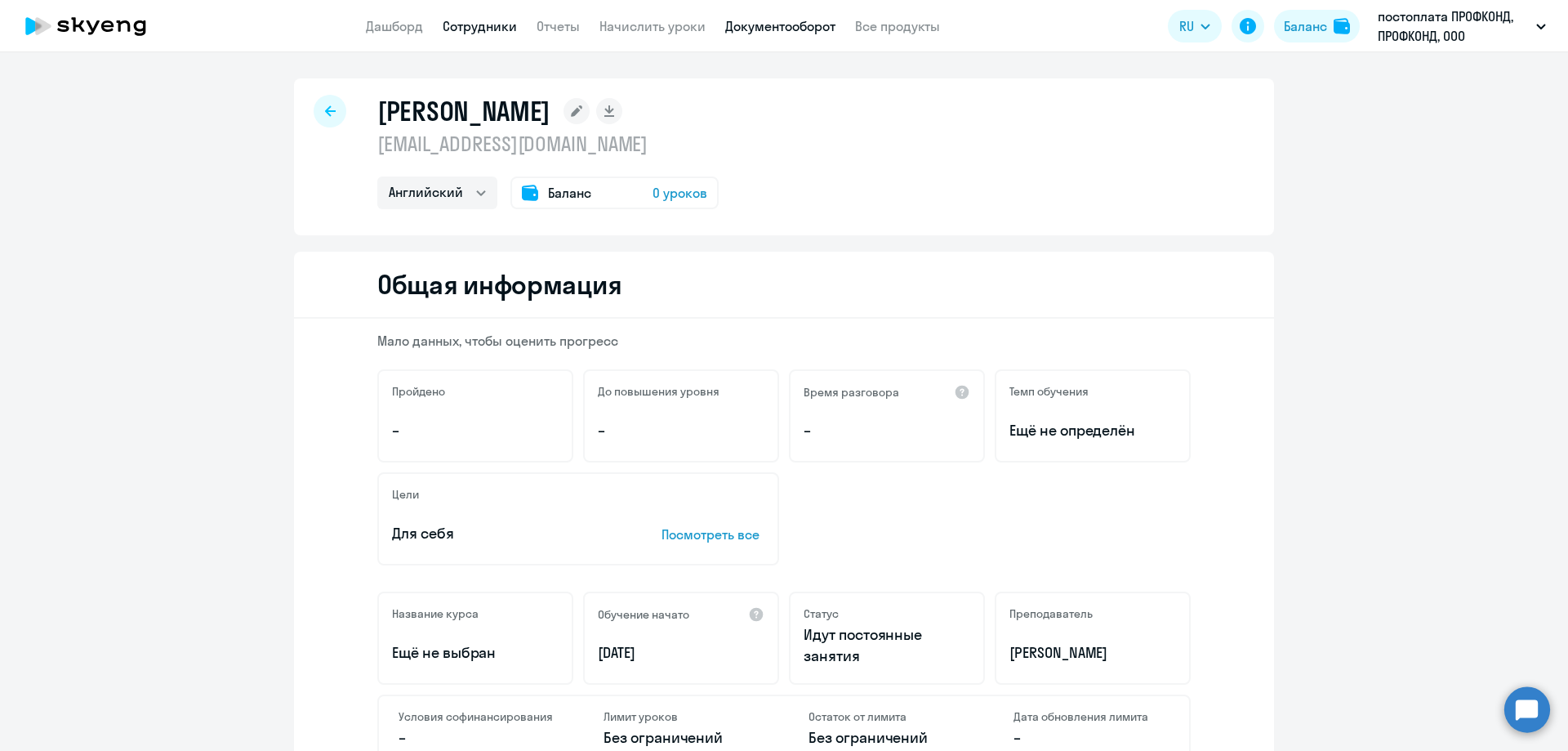
click at [795, 27] on link "Документооборот" at bounding box center [780, 25] width 110 height 17
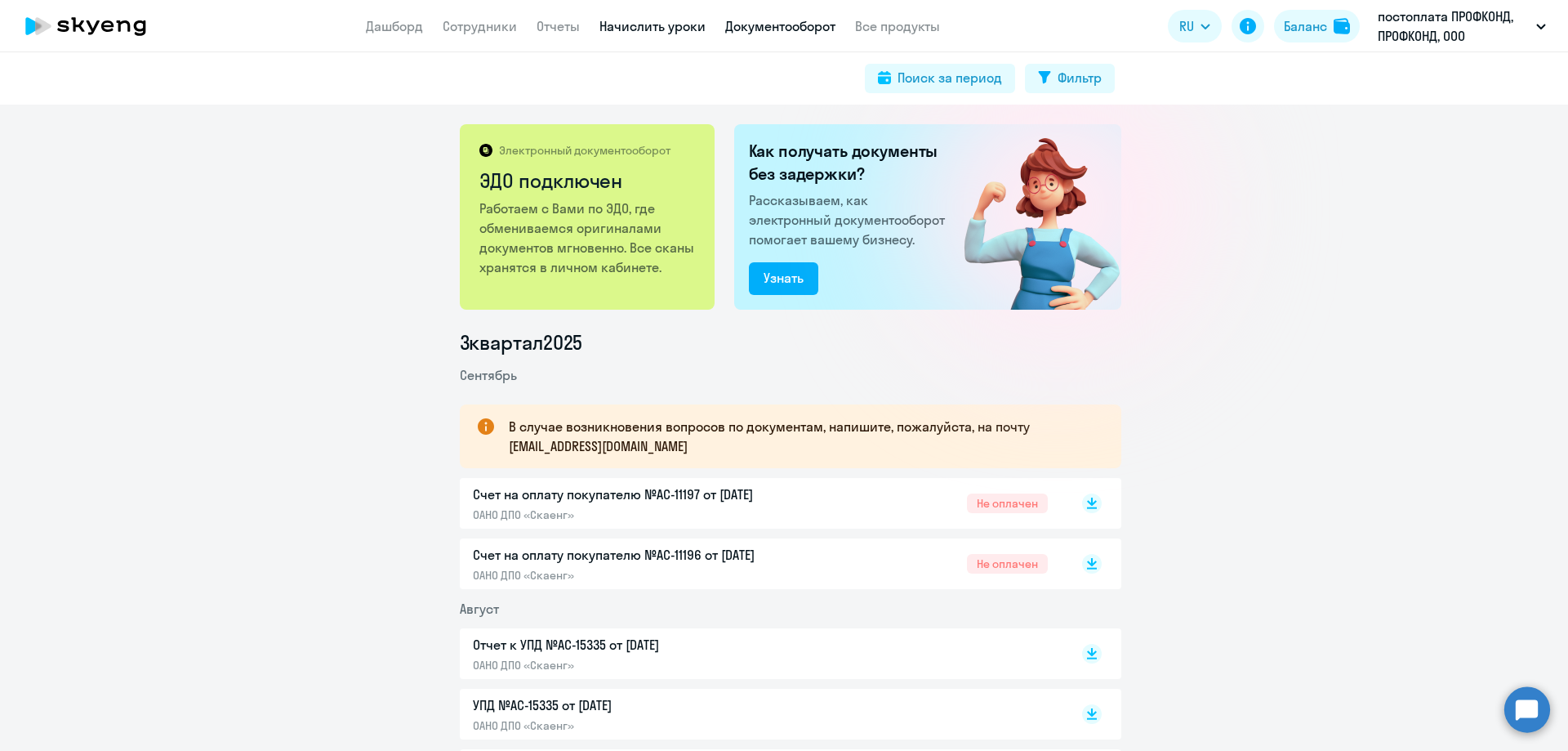
click at [682, 26] on link "Начислить уроки" at bounding box center [652, 25] width 106 height 17
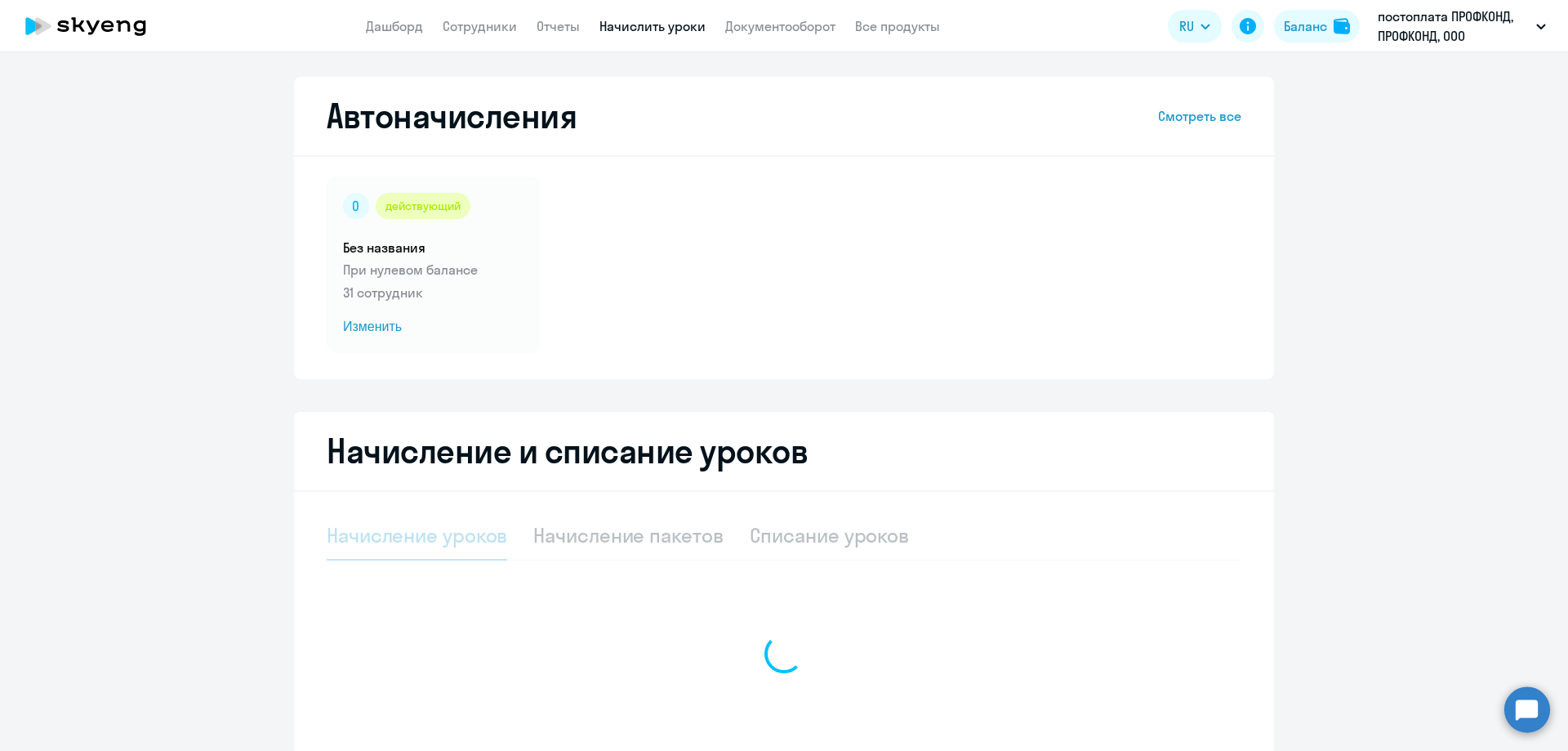
select select "10"
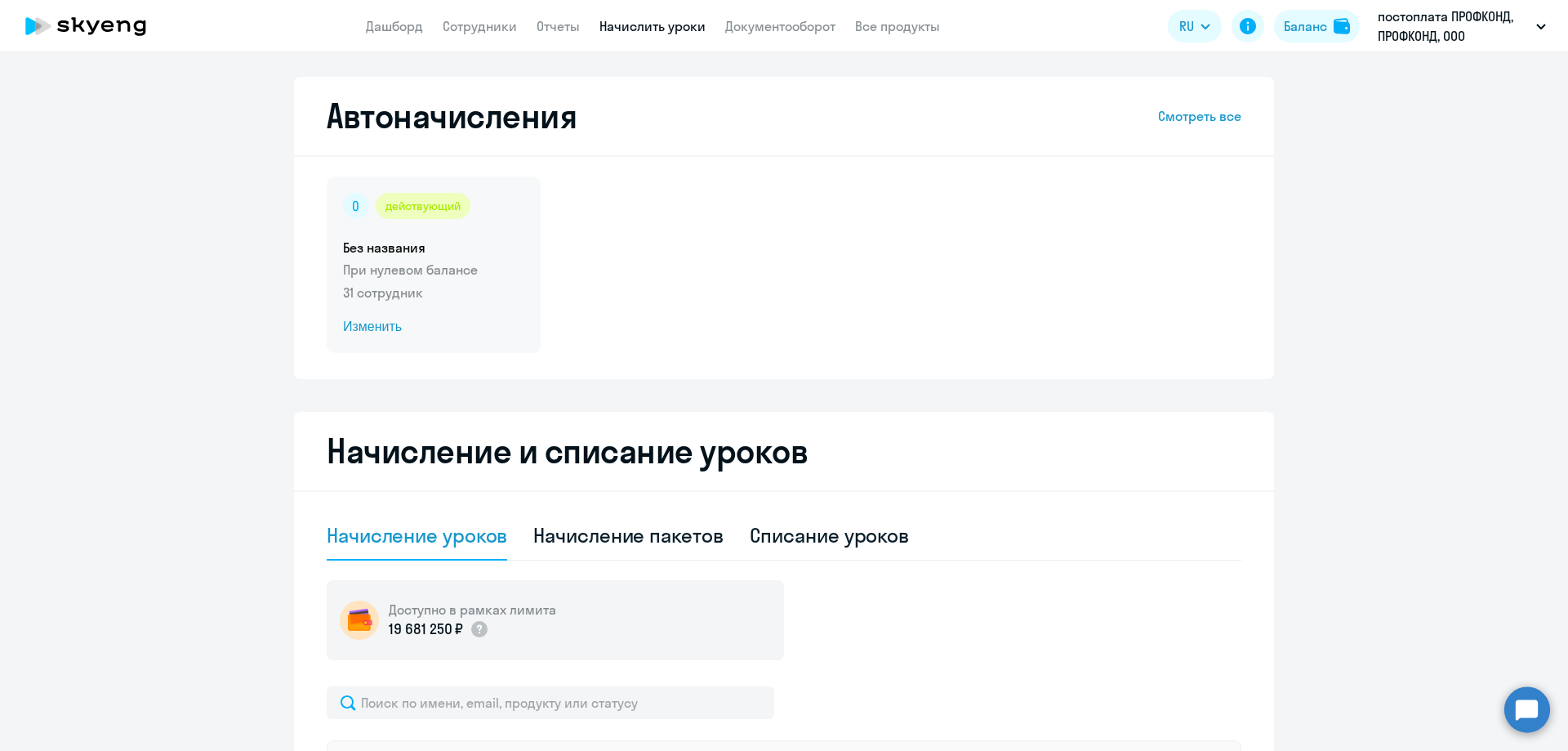
click at [364, 322] on span "Изменить" at bounding box center [433, 326] width 182 height 19
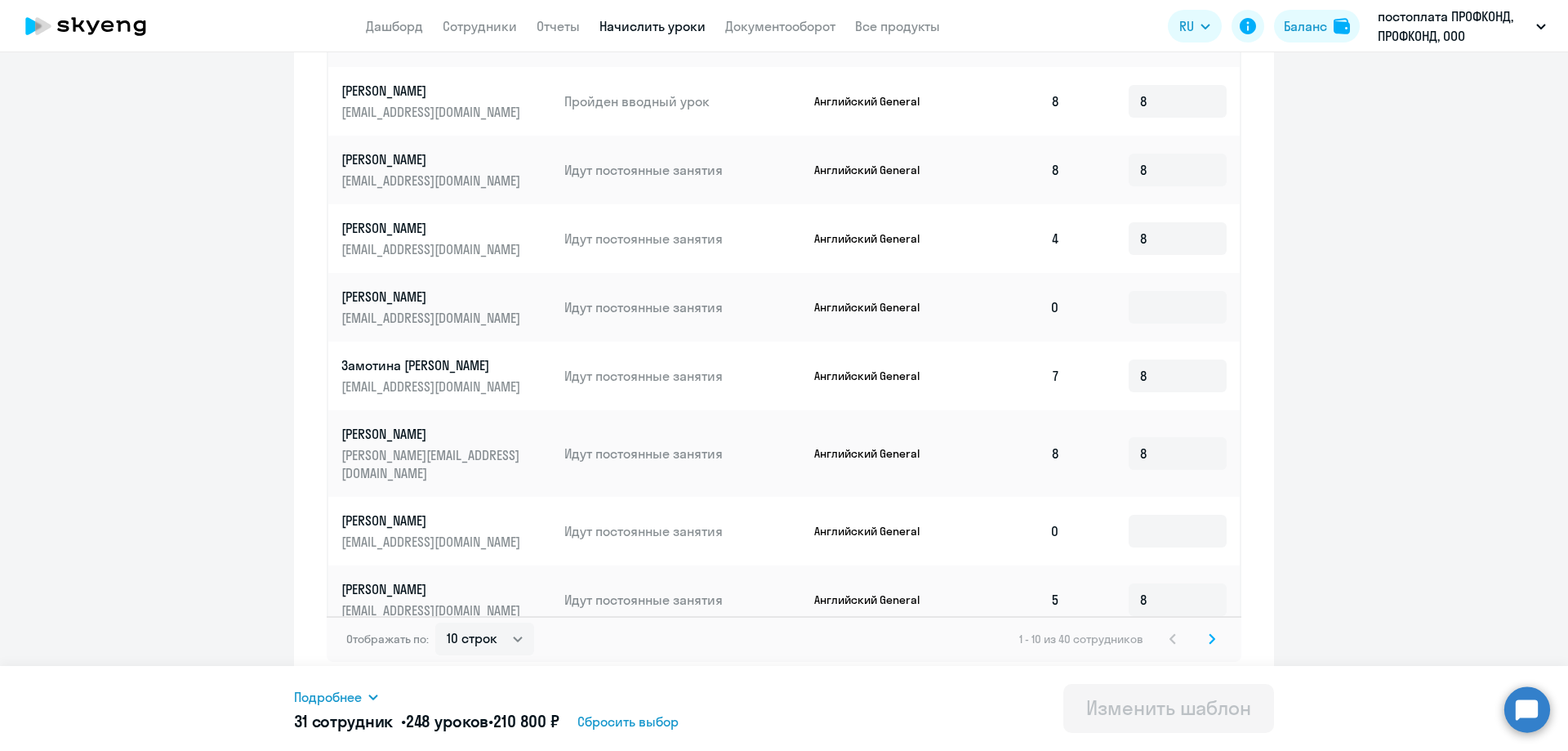
scroll to position [702, 0]
click at [509, 638] on select "10 строк 30 строк 50 строк" at bounding box center [484, 636] width 99 height 32
select select "50"
click at [435, 620] on select "10 строк 30 строк 50 строк" at bounding box center [484, 636] width 99 height 32
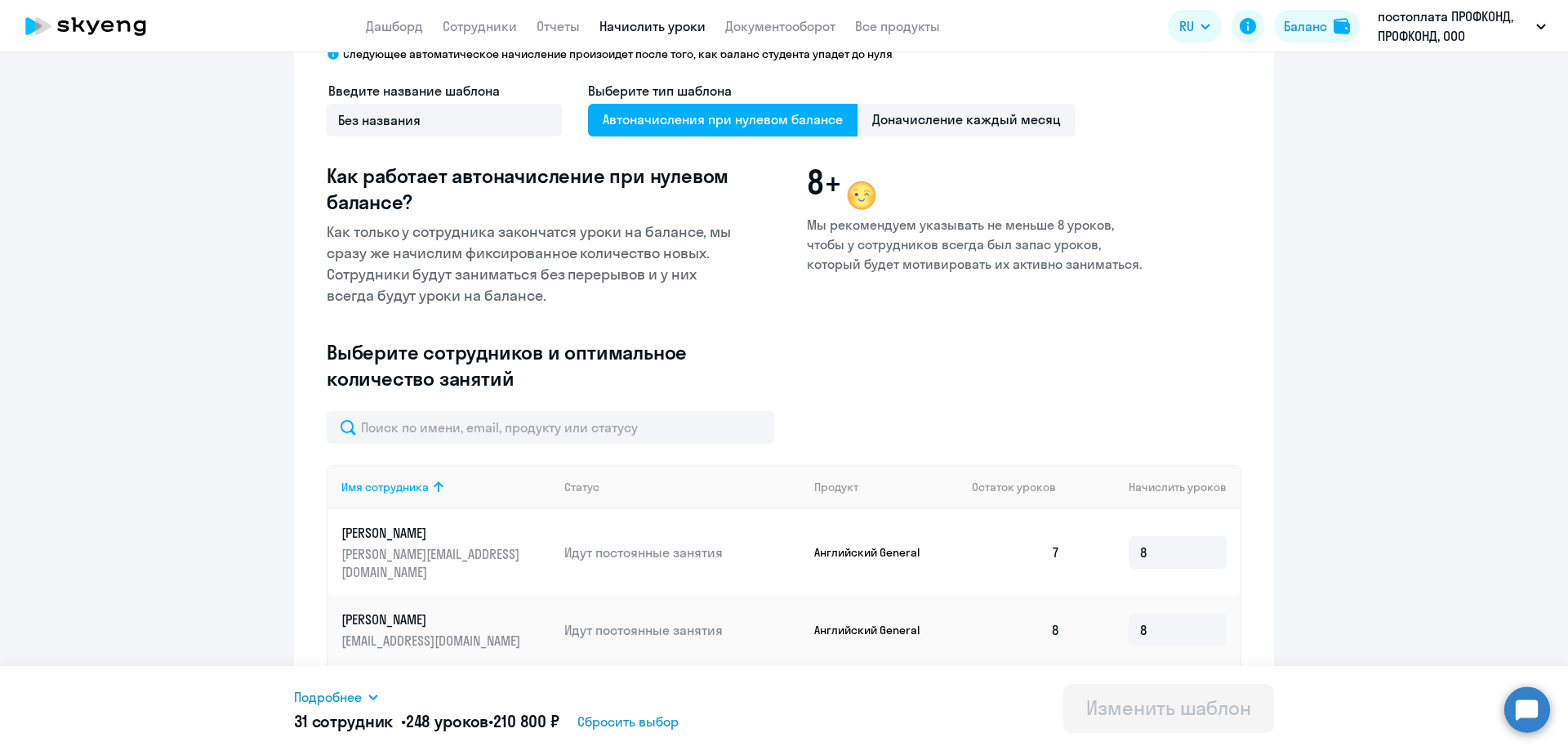
scroll to position [0, 0]
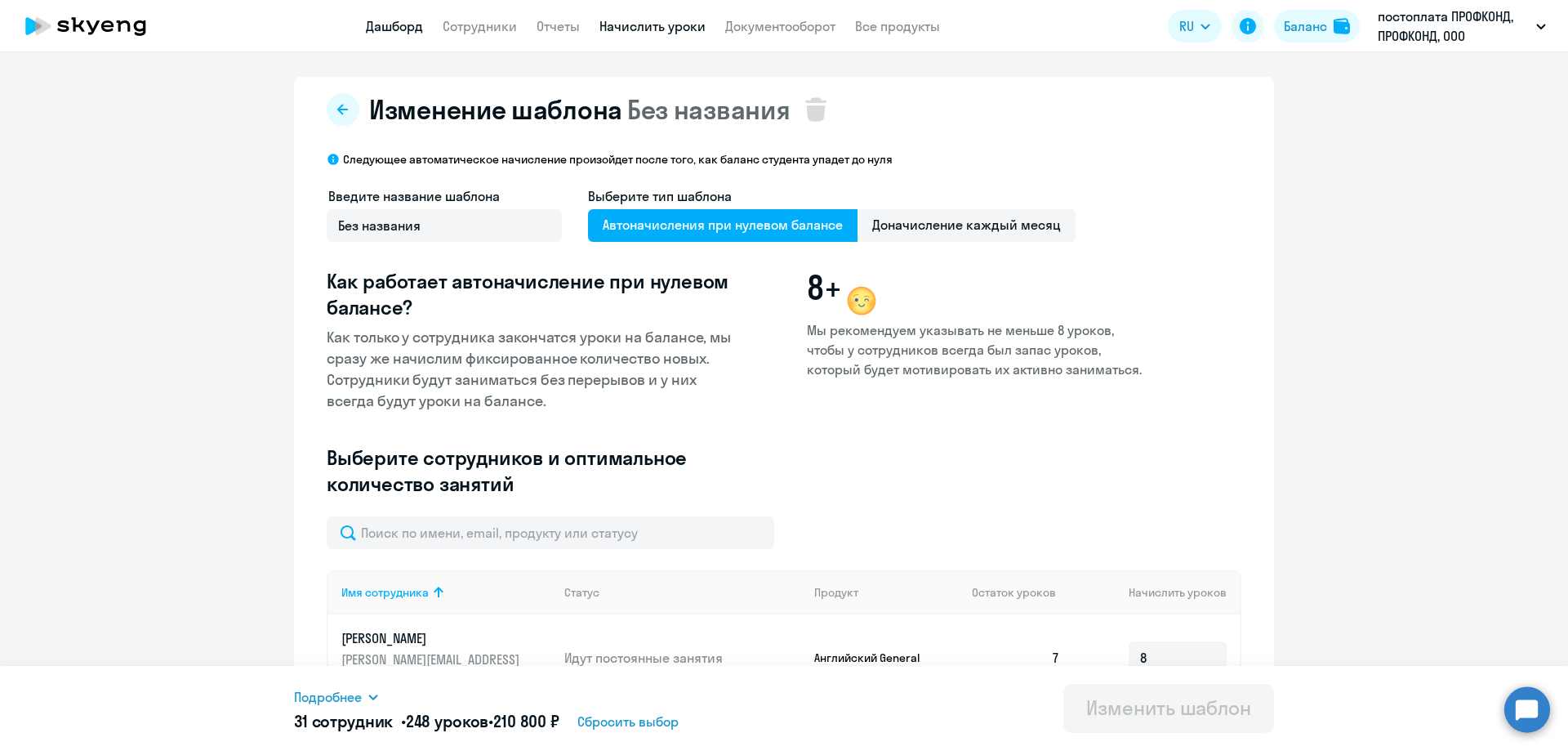
click at [373, 32] on link "Дашборд" at bounding box center [394, 25] width 57 height 17
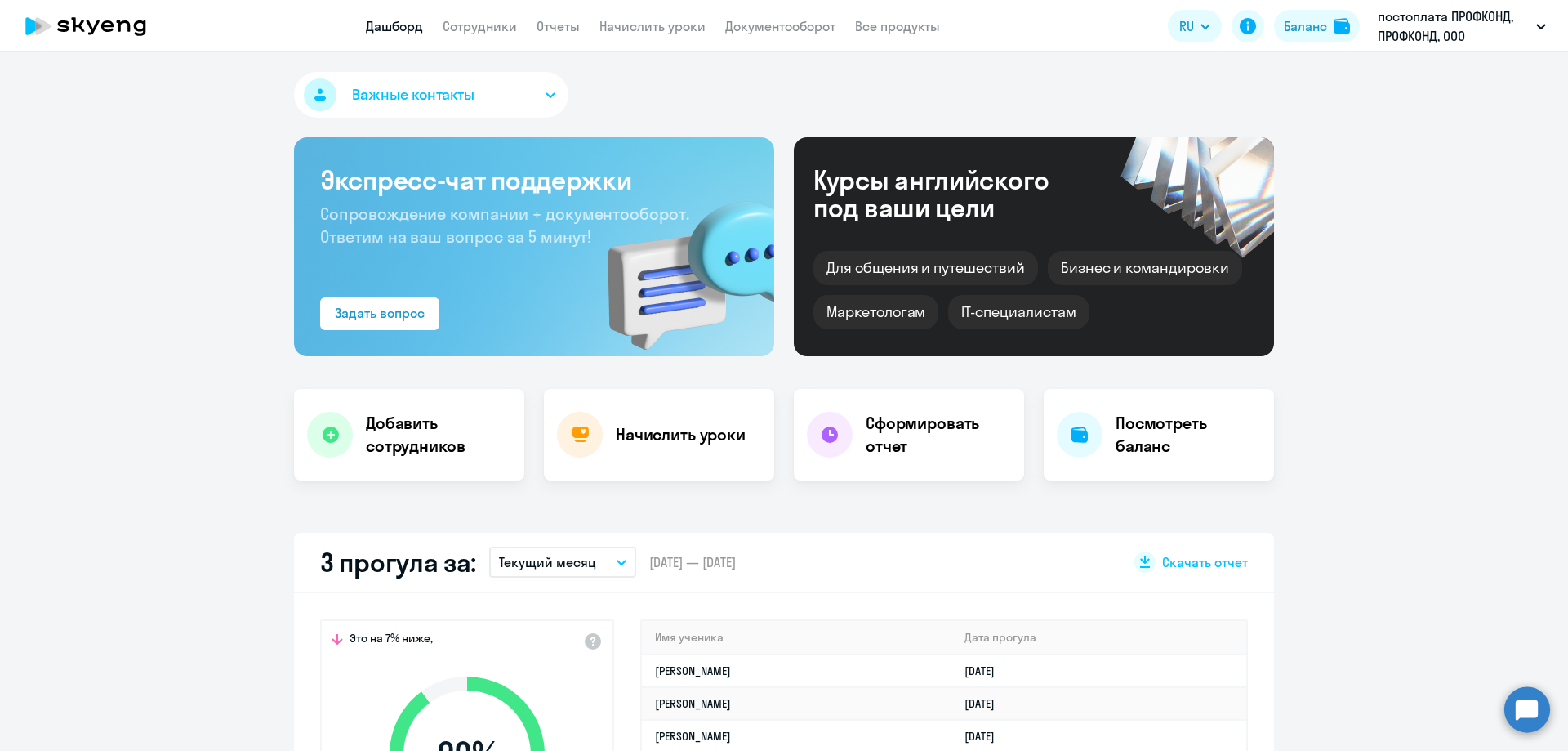
select select "30"
